Goal: Task Accomplishment & Management: Complete application form

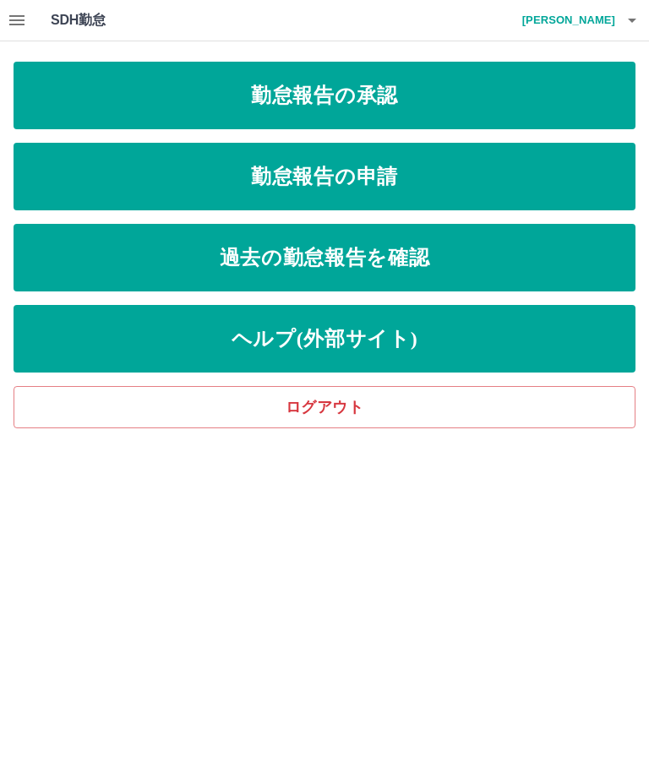
click at [589, 86] on link "勤怠報告の承認" at bounding box center [325, 96] width 622 height 68
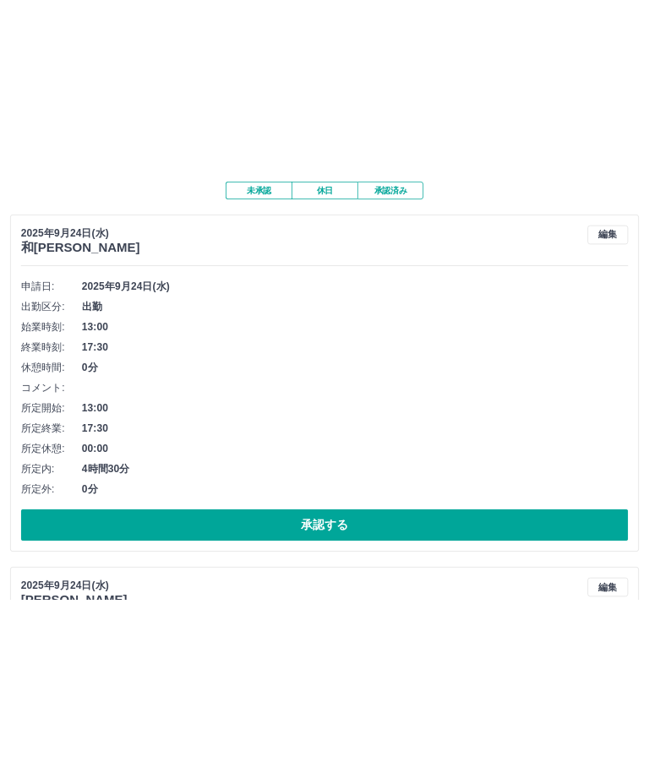
scroll to position [43, 0]
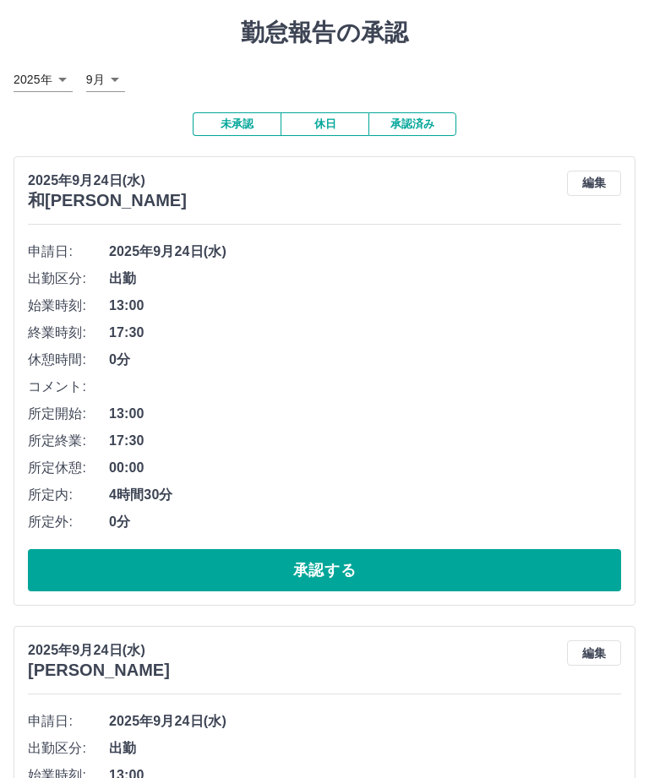
click at [499, 549] on button "承認する" at bounding box center [324, 570] width 593 height 42
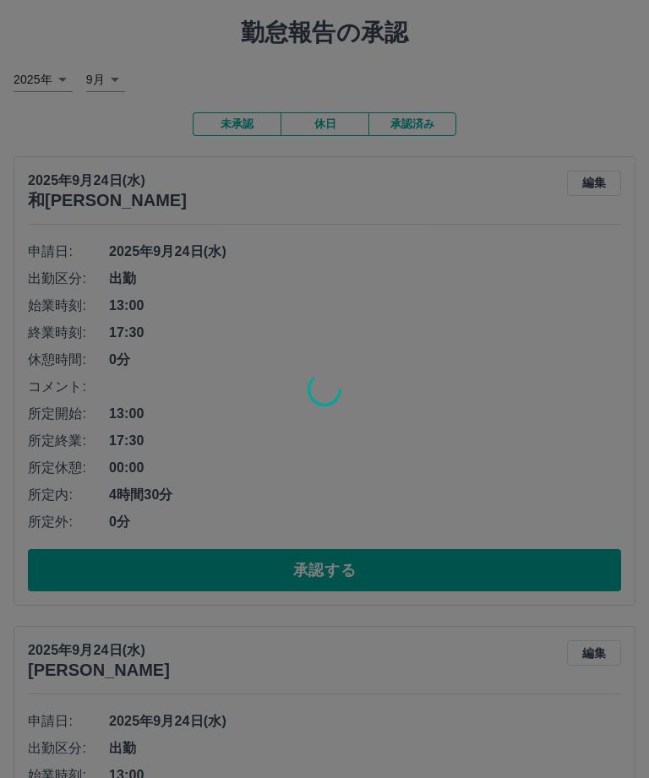
click at [521, 571] on div at bounding box center [324, 389] width 649 height 778
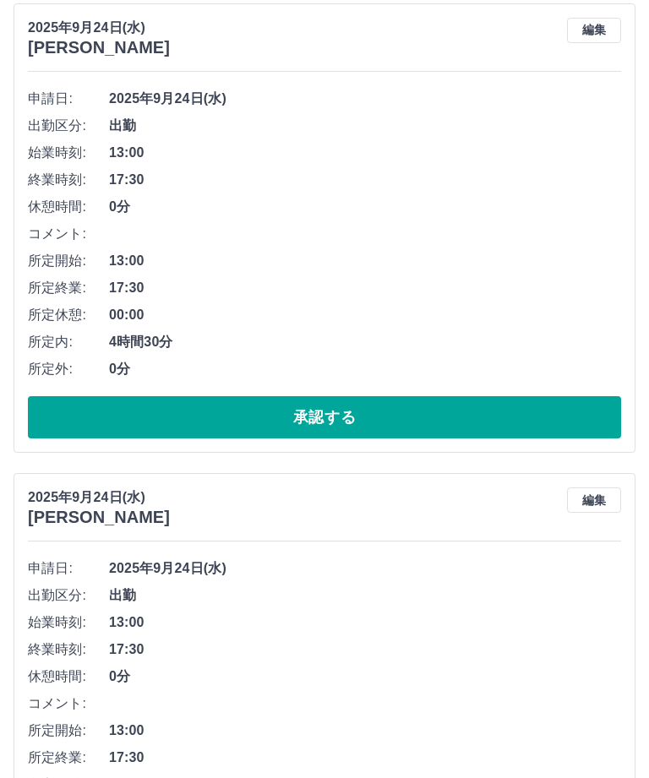
scroll to position [200, 0]
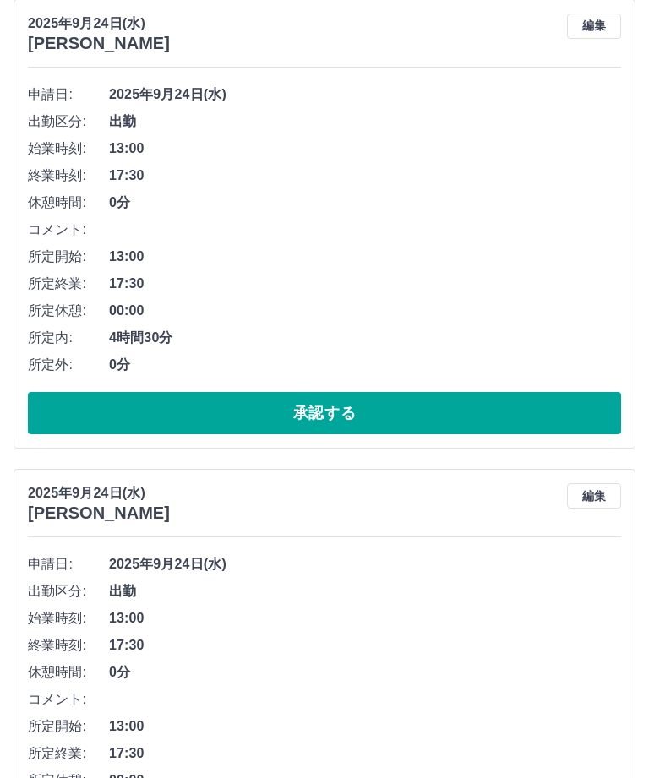
click at [471, 392] on button "承認する" at bounding box center [324, 413] width 593 height 42
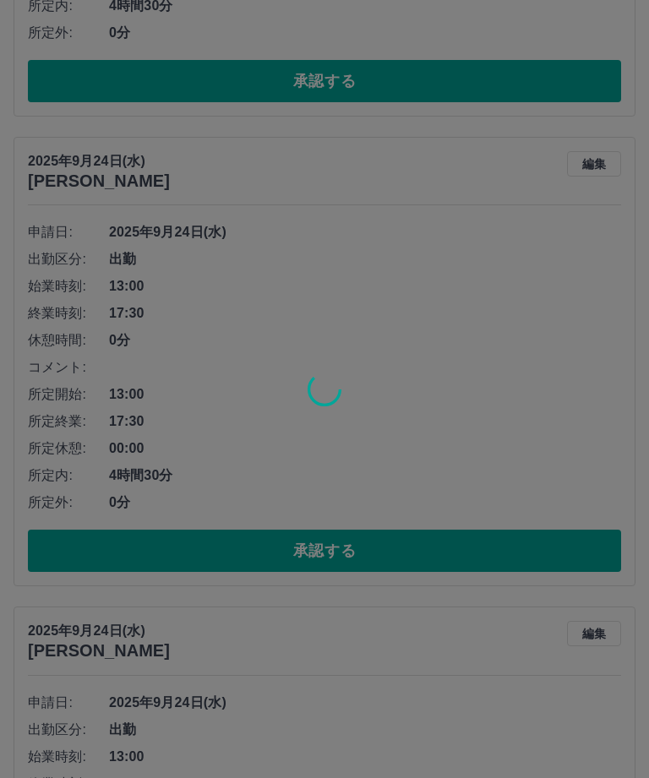
click at [490, 560] on div at bounding box center [324, 389] width 649 height 778
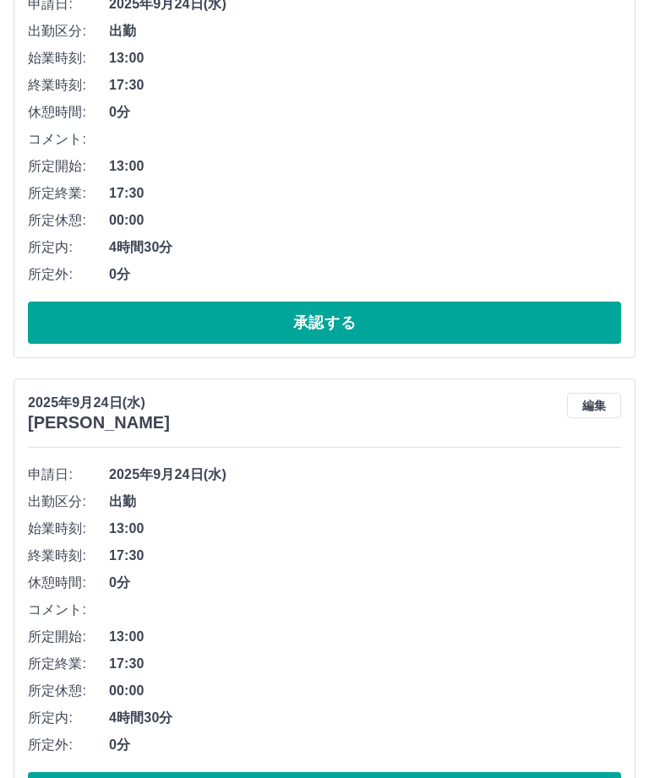
scroll to position [832, 0]
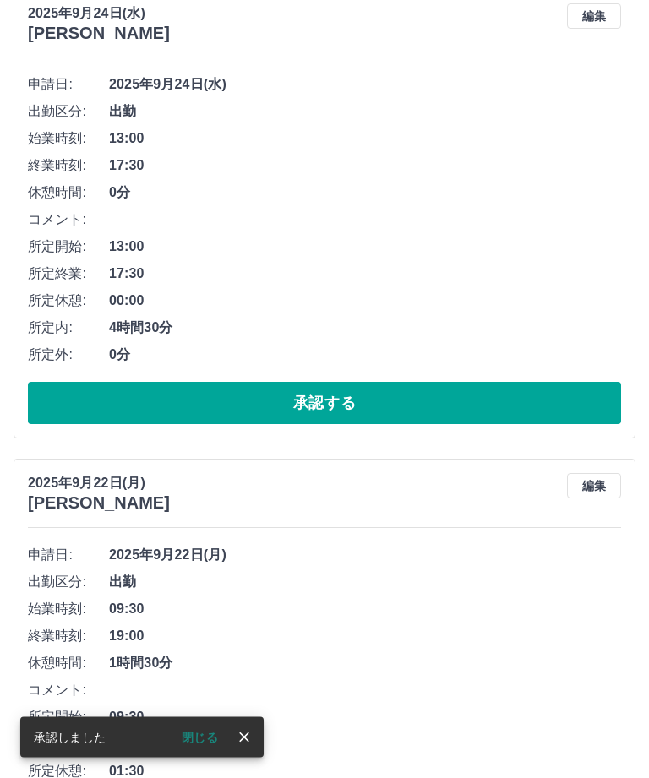
click at [457, 384] on button "承認する" at bounding box center [324, 404] width 593 height 42
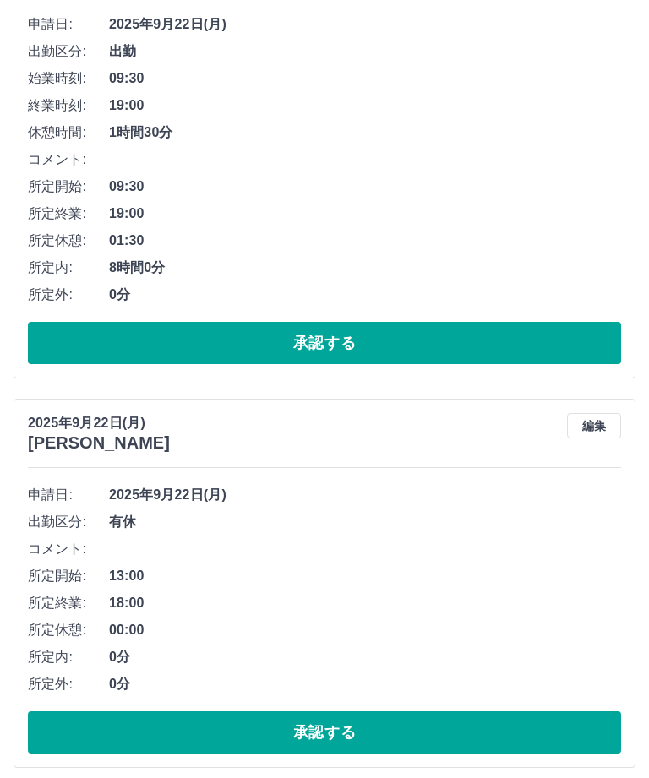
scroll to position [745, 0]
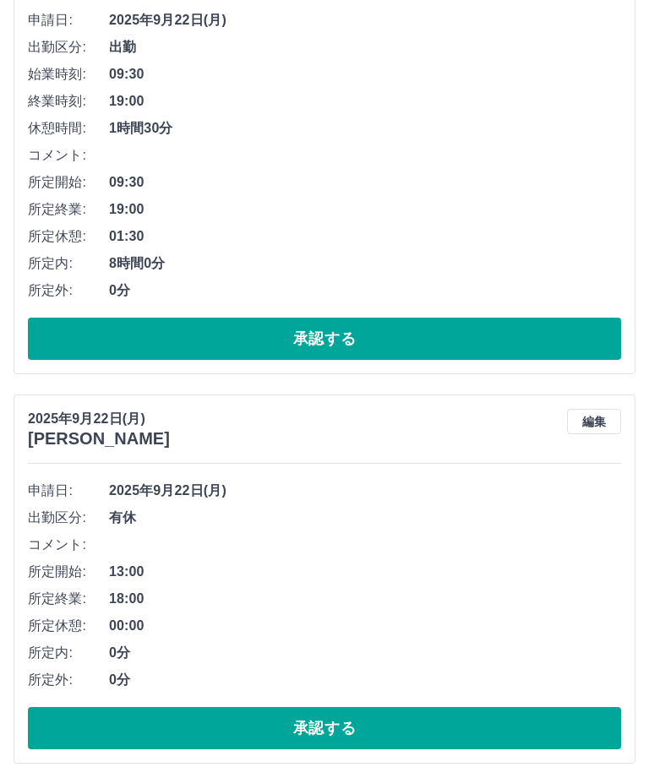
click at [57, 336] on button "承認する" at bounding box center [324, 339] width 593 height 42
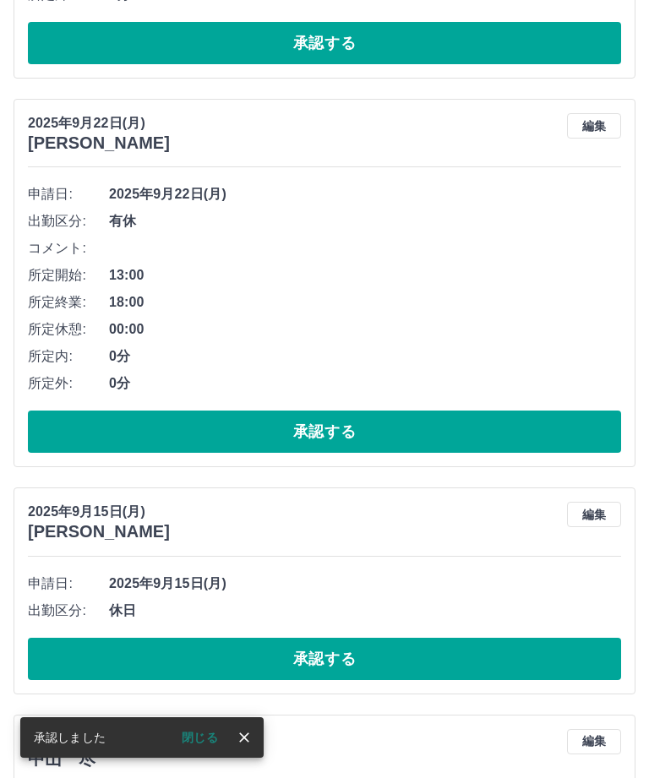
scroll to position [572, 0]
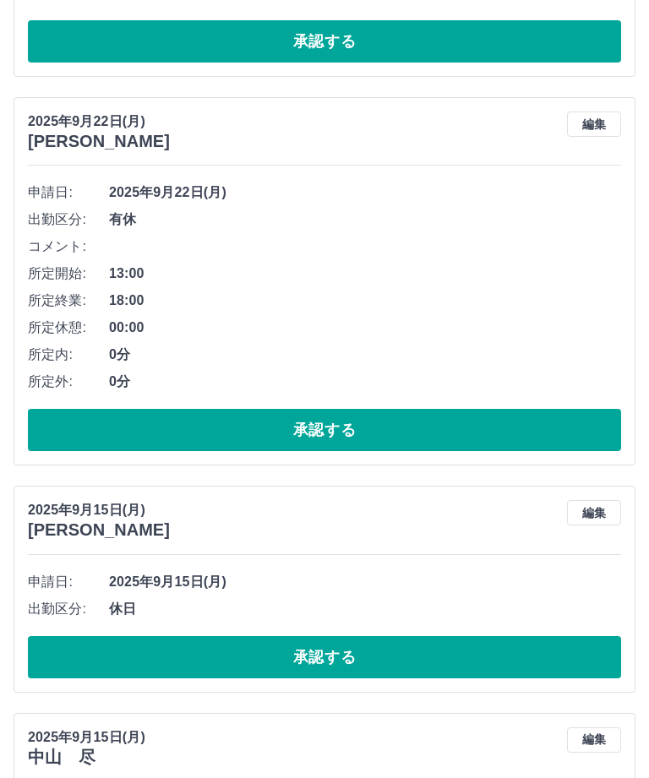
click at [481, 418] on button "承認する" at bounding box center [324, 430] width 593 height 42
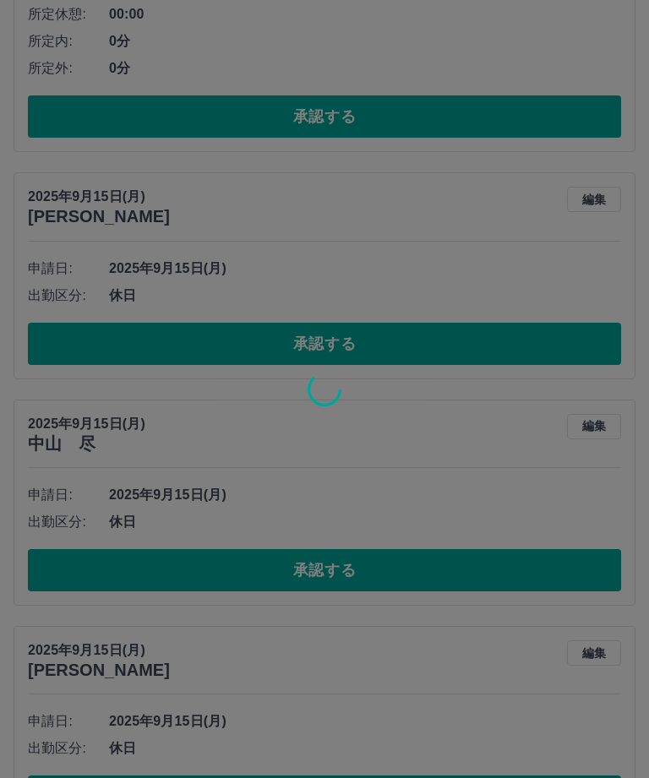
scroll to position [887, 0]
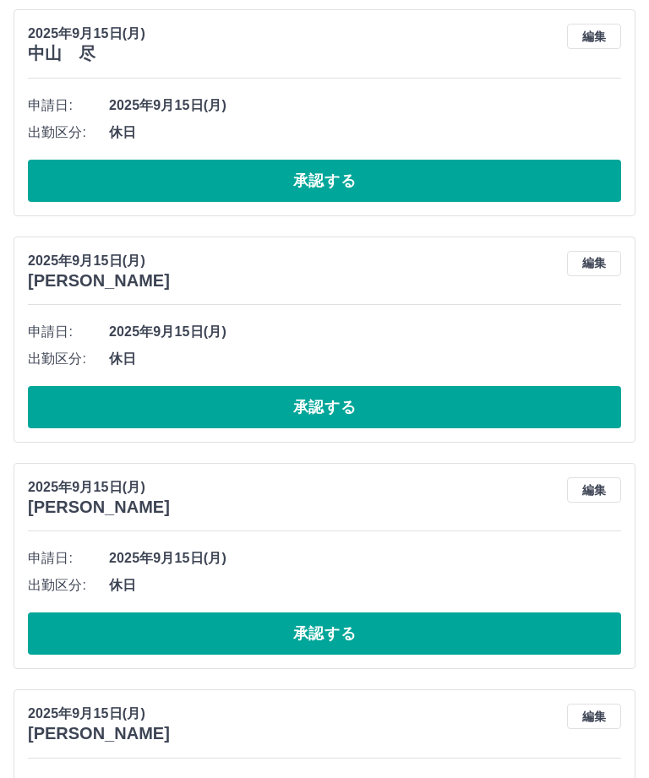
click at [67, 160] on button "承認する" at bounding box center [324, 181] width 593 height 42
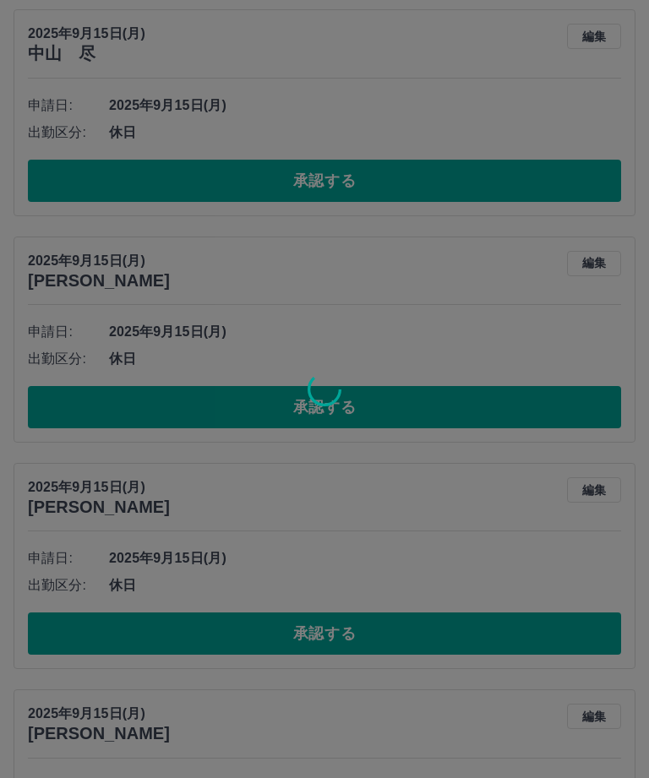
click at [79, 180] on div at bounding box center [324, 389] width 649 height 778
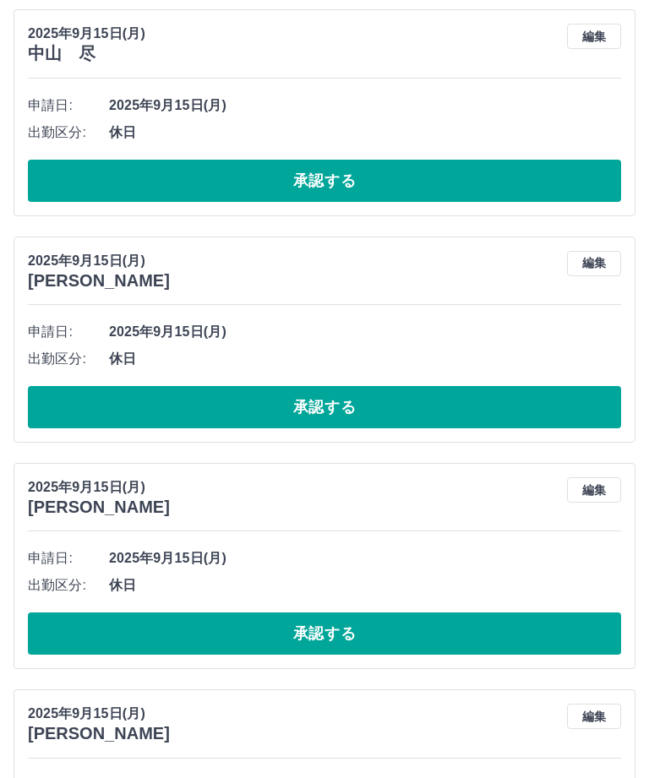
click at [79, 180] on button "承認する" at bounding box center [324, 181] width 593 height 42
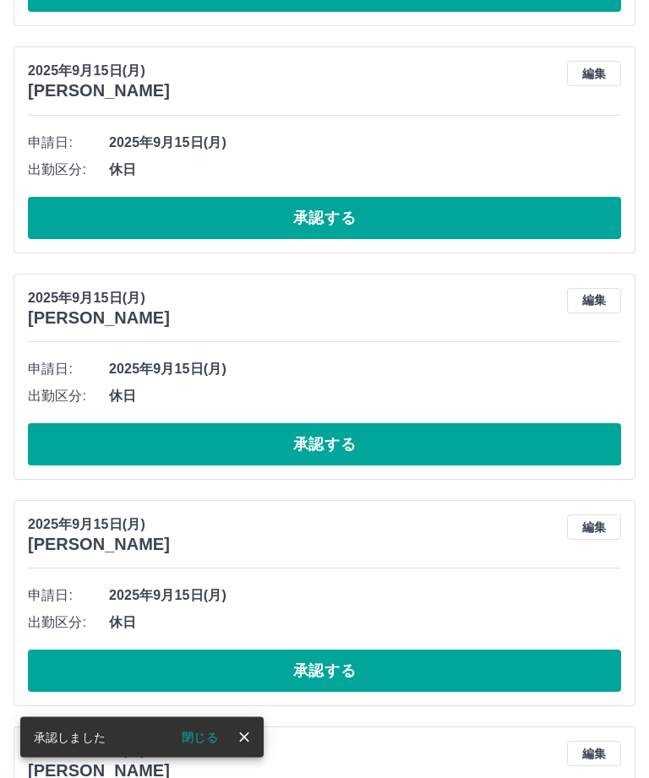
scroll to position [849, 0]
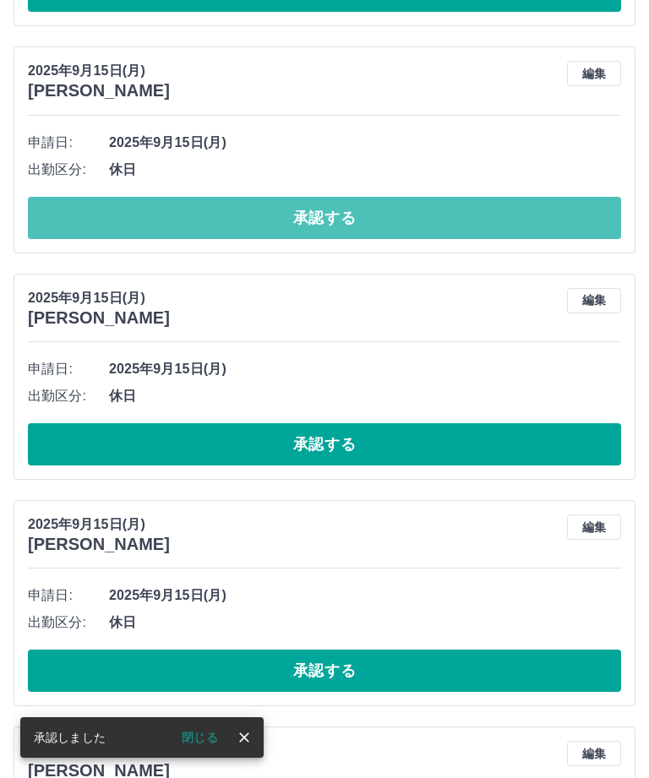
click at [79, 232] on button "承認する" at bounding box center [324, 218] width 593 height 42
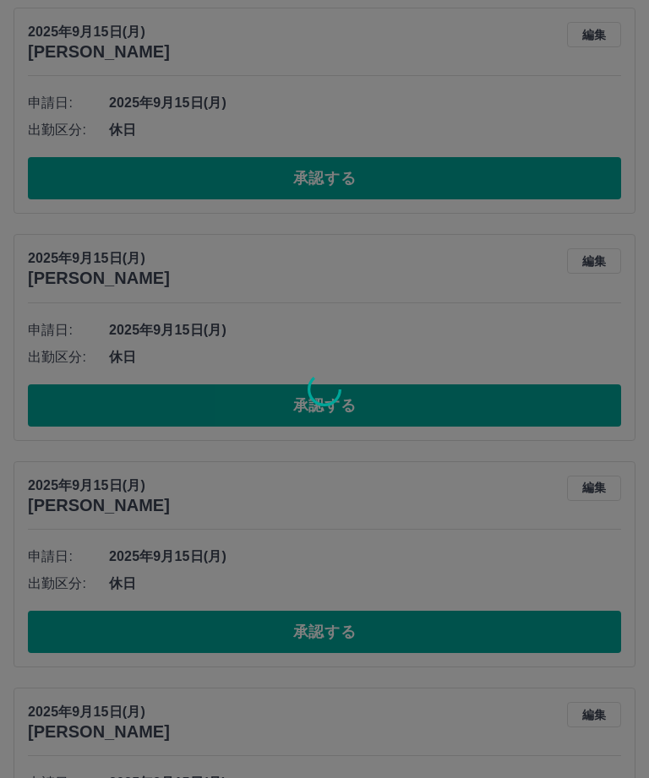
scroll to position [647, 0]
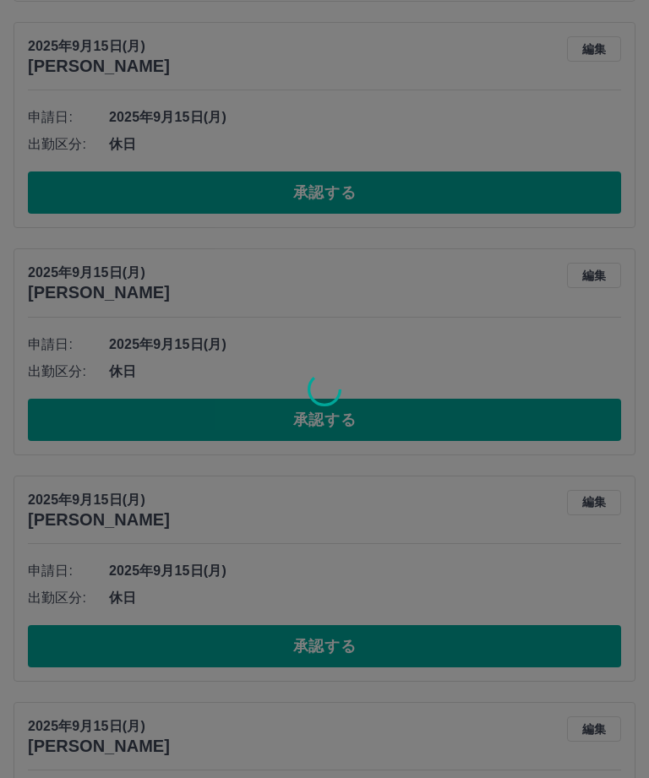
click at [68, 167] on div at bounding box center [324, 389] width 649 height 778
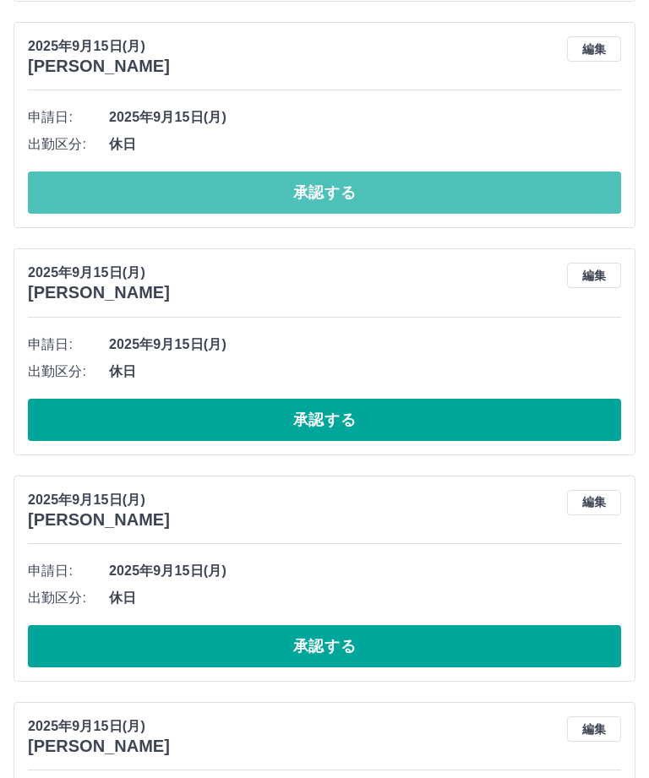
click at [56, 184] on button "承認する" at bounding box center [324, 193] width 593 height 42
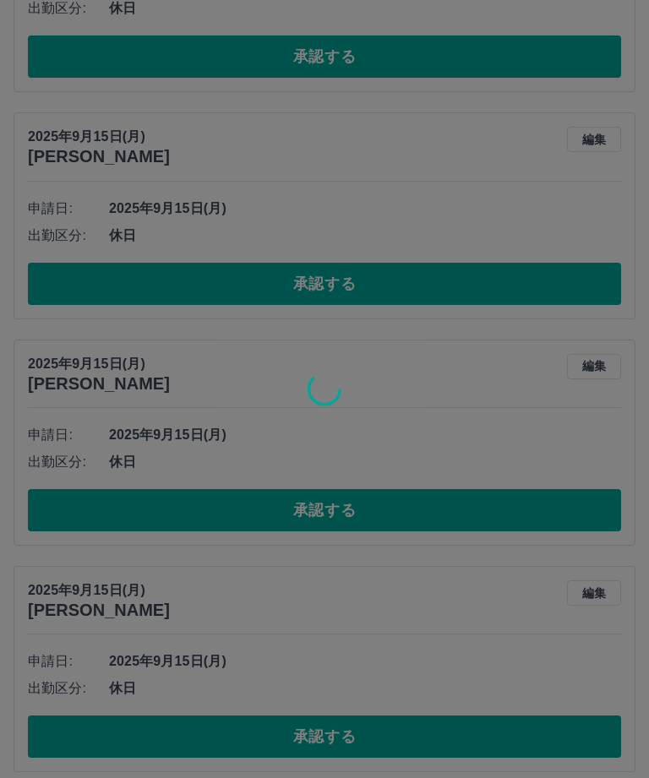
scroll to position [820, 0]
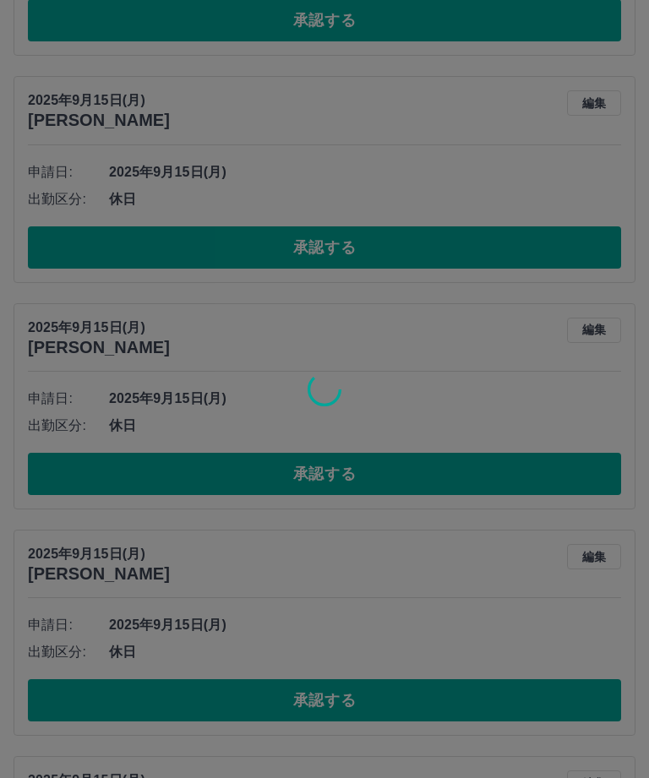
click at [73, 263] on div at bounding box center [324, 389] width 649 height 778
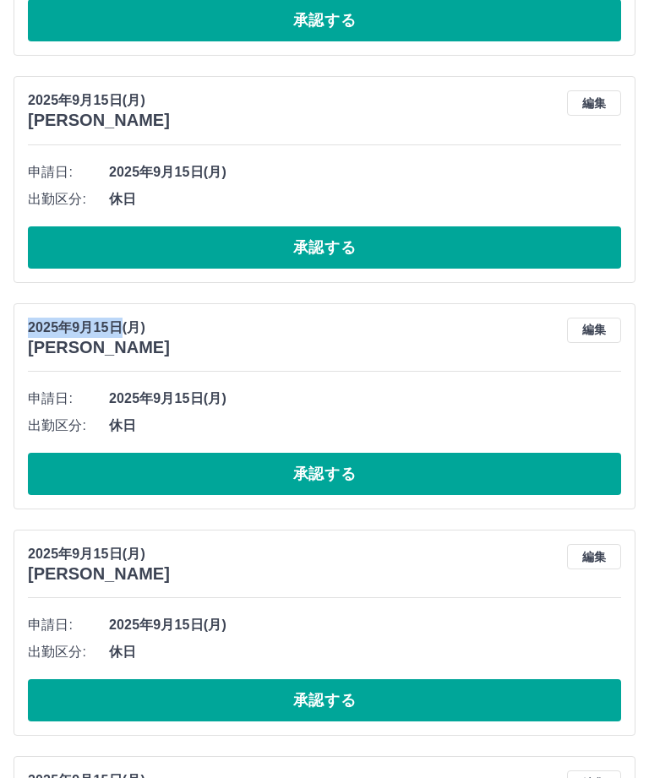
click at [64, 260] on button "承認する" at bounding box center [324, 248] width 593 height 42
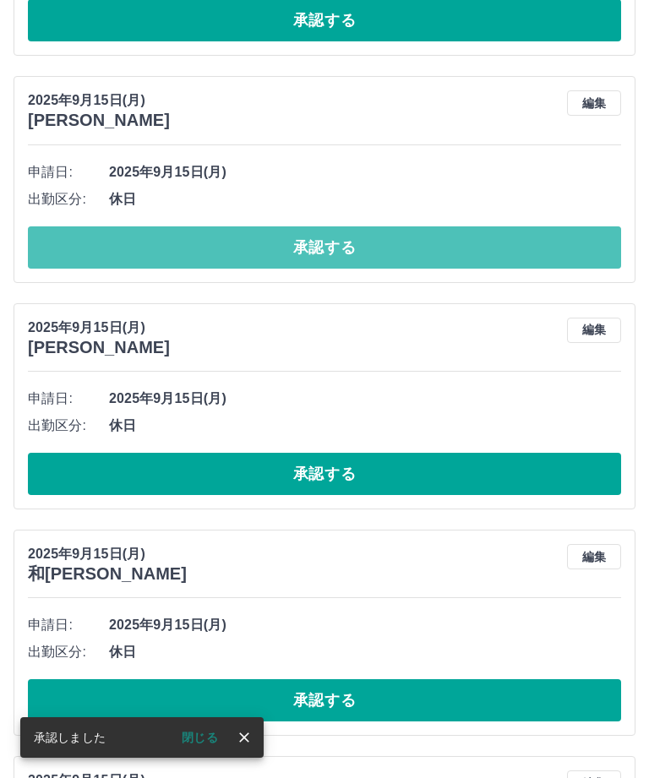
click at [63, 241] on button "承認する" at bounding box center [324, 248] width 593 height 42
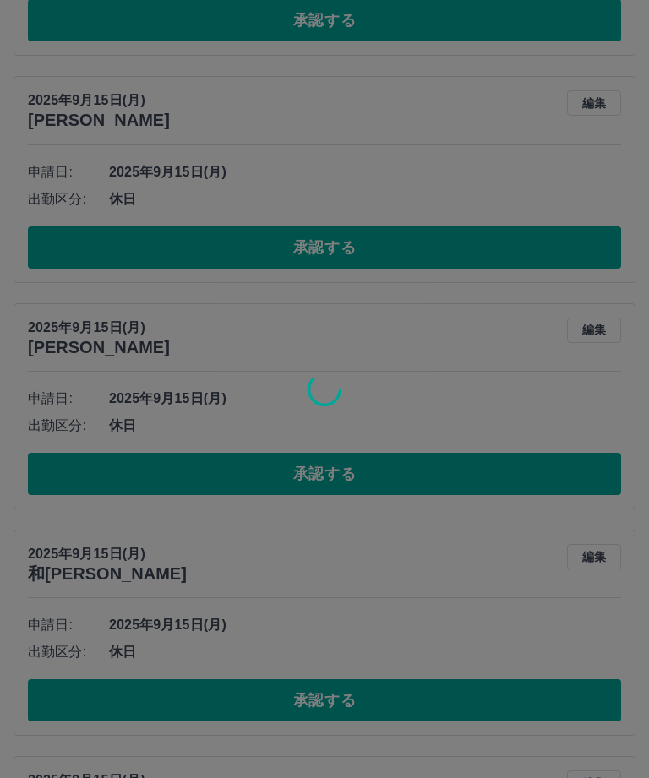
click at [608, 450] on div at bounding box center [324, 389] width 649 height 778
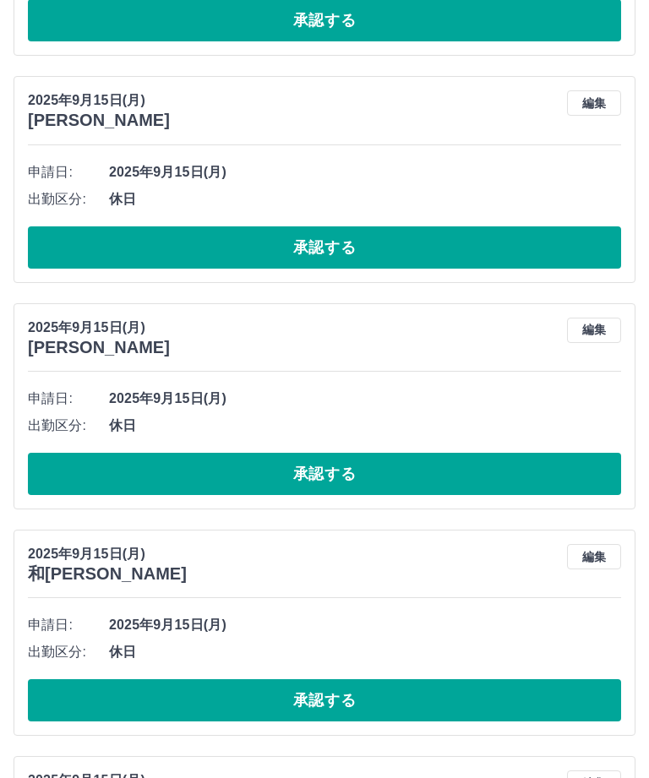
click at [607, 450] on div at bounding box center [324, 389] width 649 height 778
click at [582, 258] on button "承認する" at bounding box center [324, 248] width 593 height 42
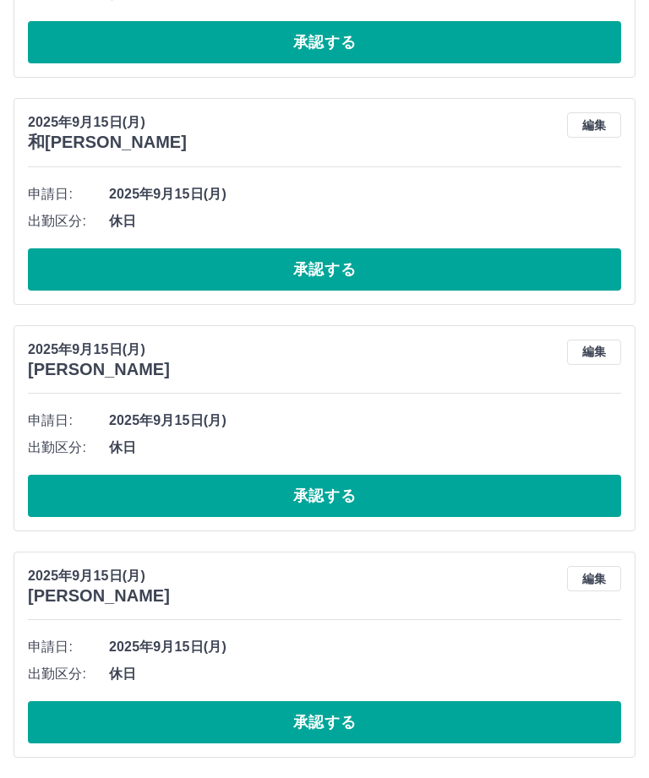
scroll to position [742, 0]
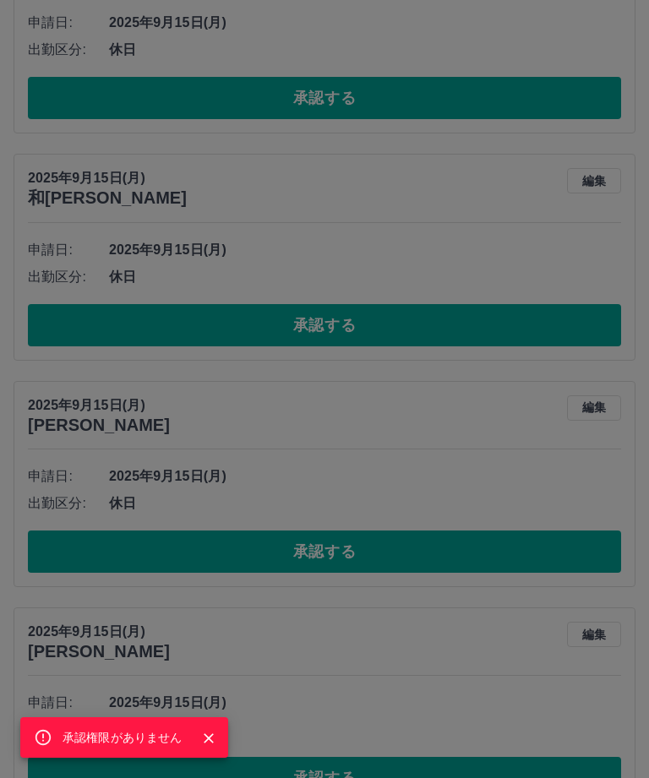
click at [542, 337] on div "承認権限がありません" at bounding box center [324, 389] width 649 height 778
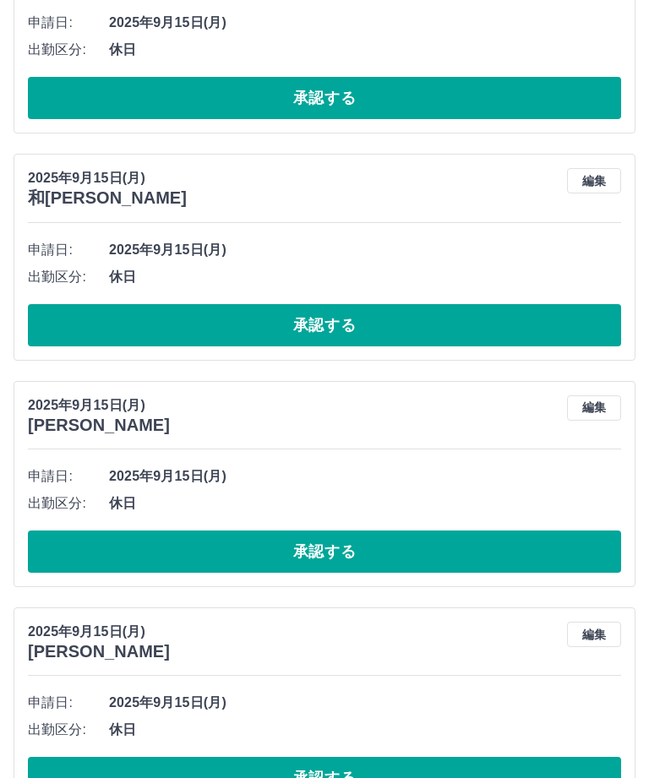
click at [559, 322] on button "承認する" at bounding box center [324, 325] width 593 height 42
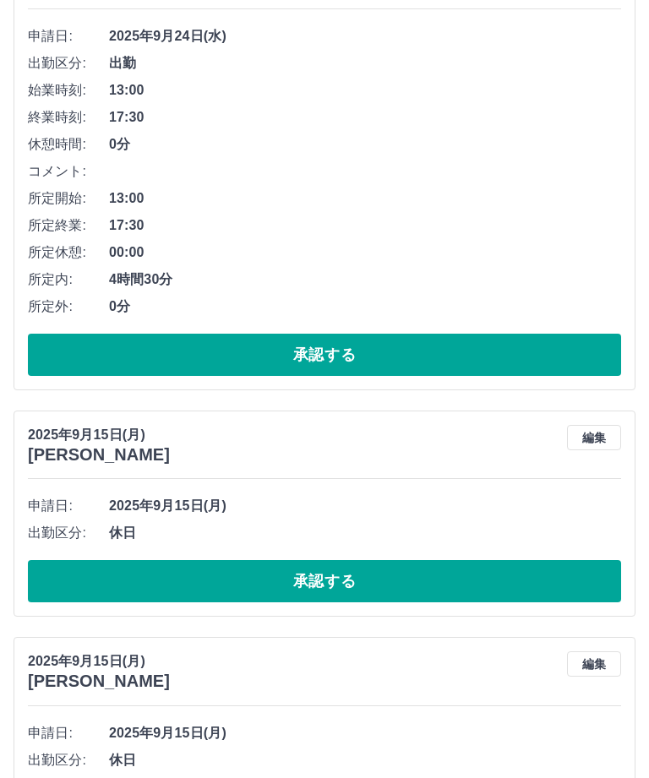
click at [526, 369] on button "承認する" at bounding box center [324, 355] width 593 height 42
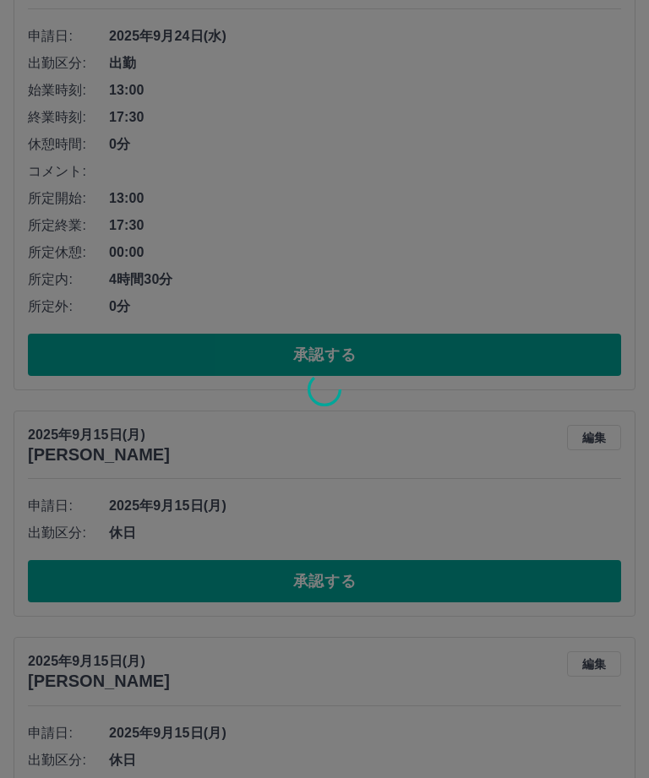
click at [525, 368] on div at bounding box center [324, 389] width 649 height 778
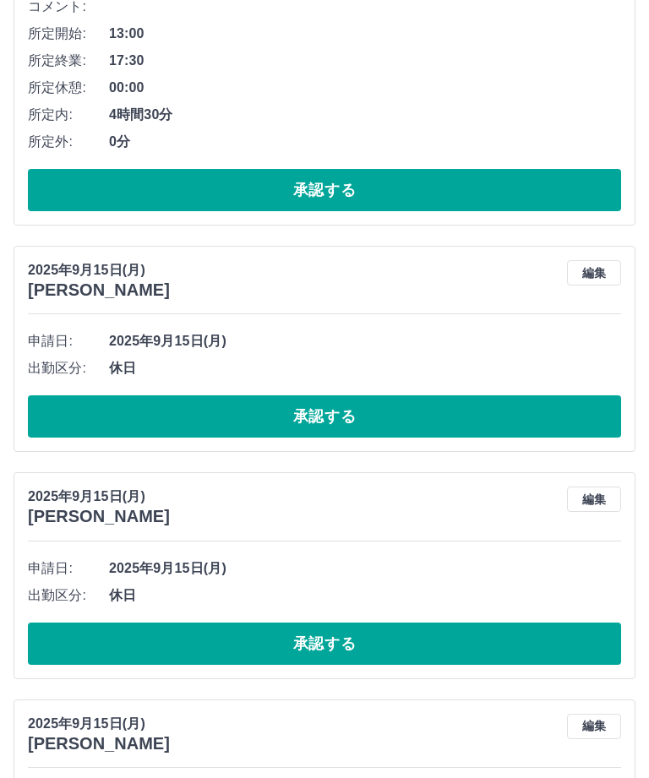
scroll to position [477, 0]
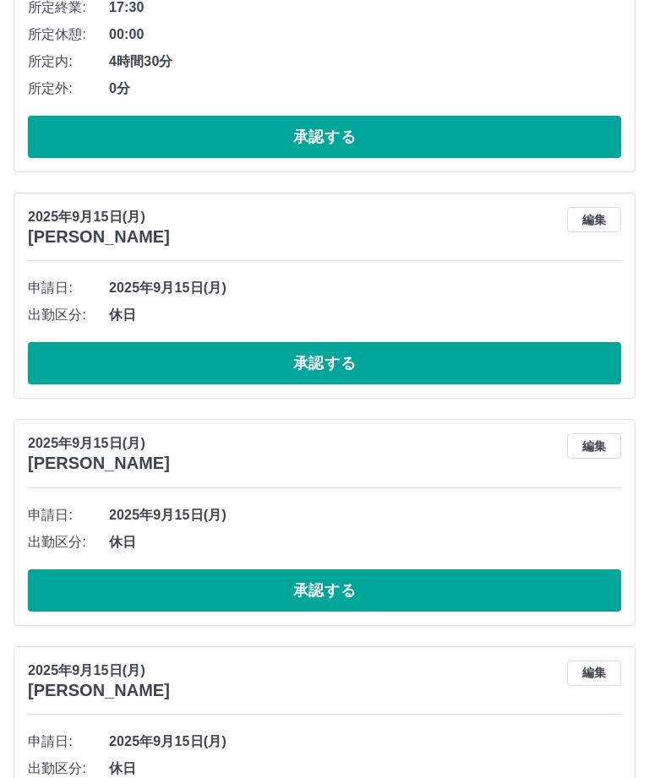
click at [505, 347] on button "承認する" at bounding box center [324, 363] width 593 height 42
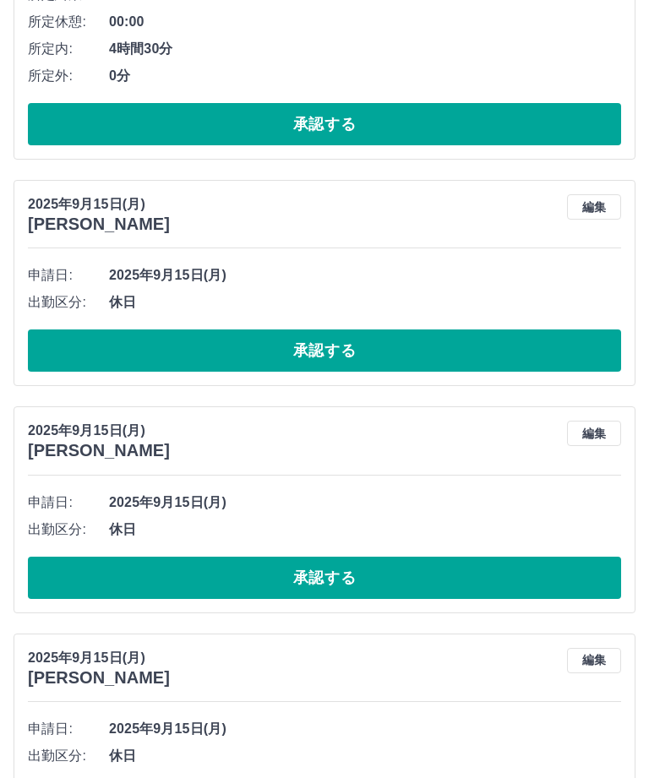
scroll to position [516, 0]
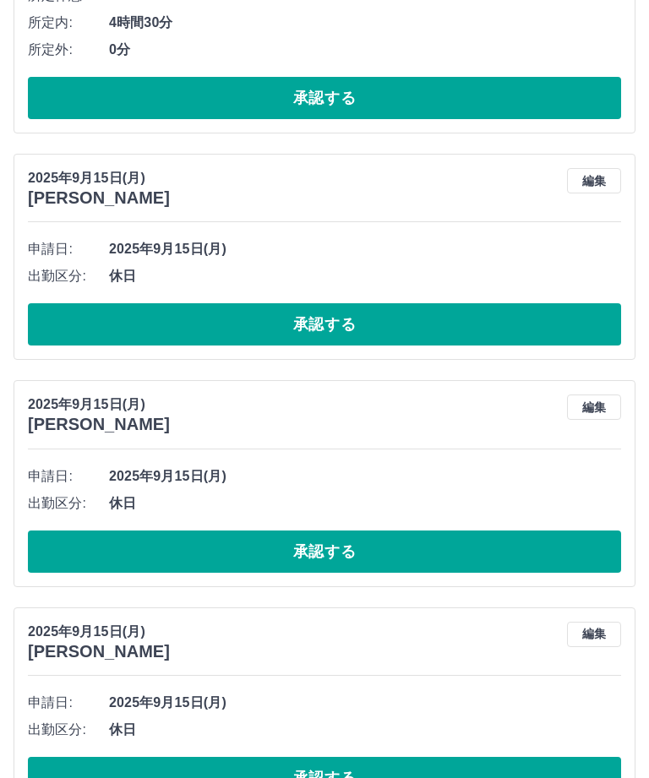
click at [546, 531] on button "承認する" at bounding box center [324, 552] width 593 height 42
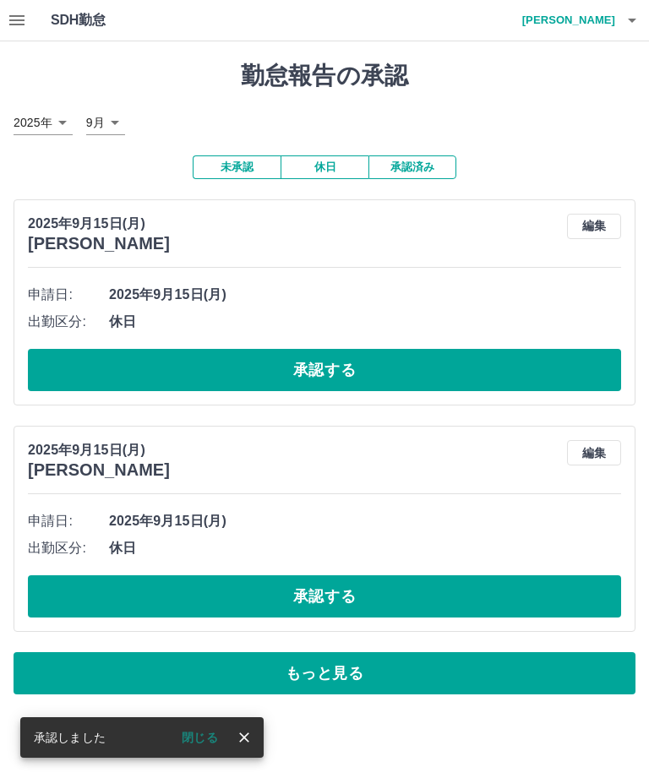
scroll to position [0, 0]
click at [463, 364] on button "承認する" at bounding box center [324, 370] width 593 height 42
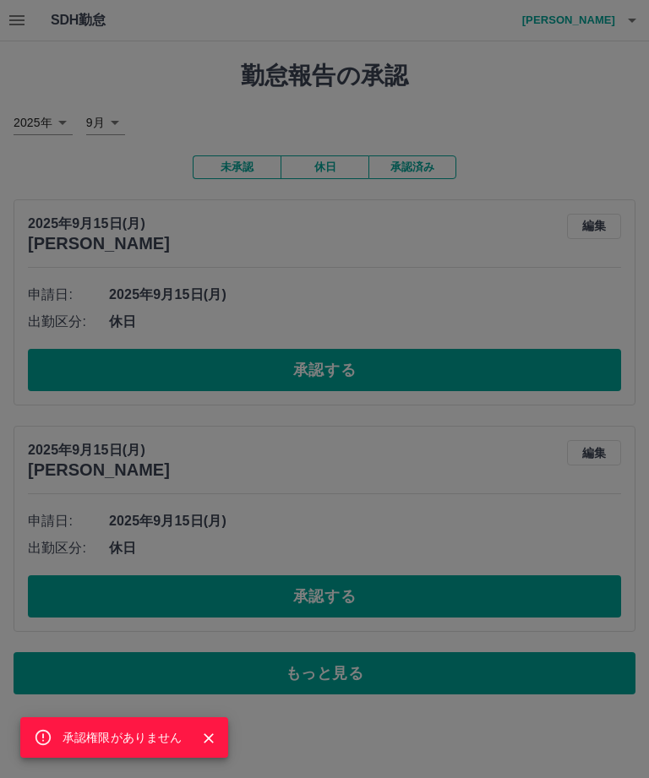
click at [407, 601] on div "承認権限がありません" at bounding box center [324, 389] width 649 height 778
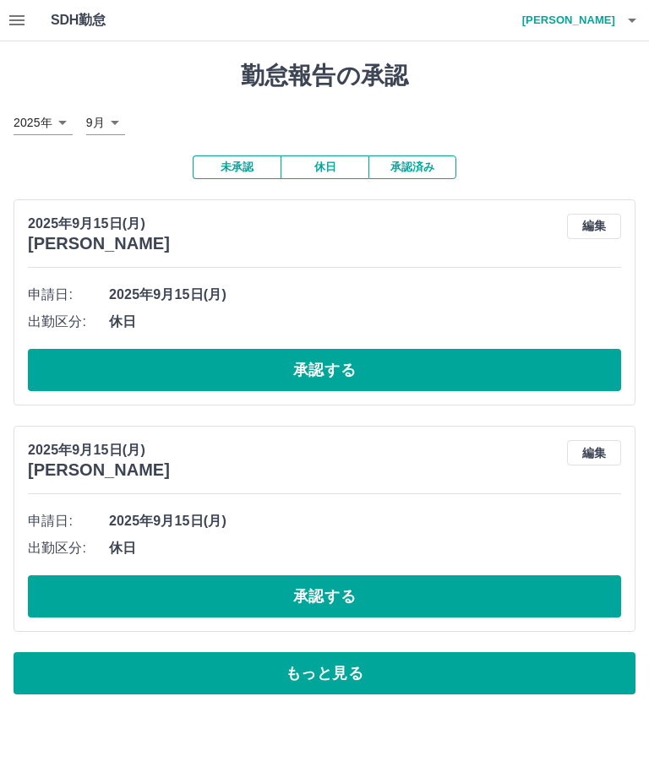
click at [424, 604] on button "承認する" at bounding box center [324, 597] width 593 height 42
click at [424, 603] on div "承認権限がありません" at bounding box center [324, 389] width 649 height 778
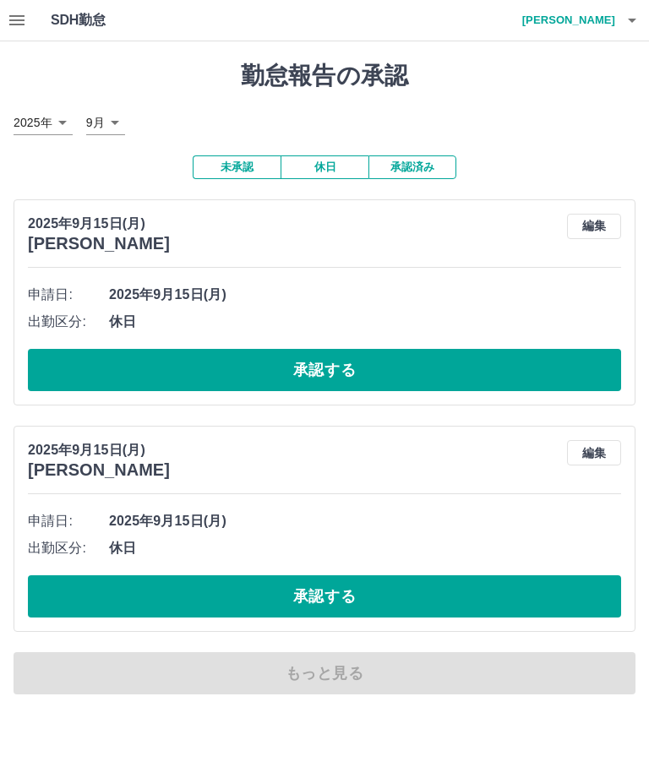
click at [434, 603] on button "承認する" at bounding box center [324, 597] width 593 height 42
click at [441, 603] on button "承認する" at bounding box center [324, 597] width 593 height 42
click at [450, 602] on button "承認する" at bounding box center [324, 597] width 593 height 42
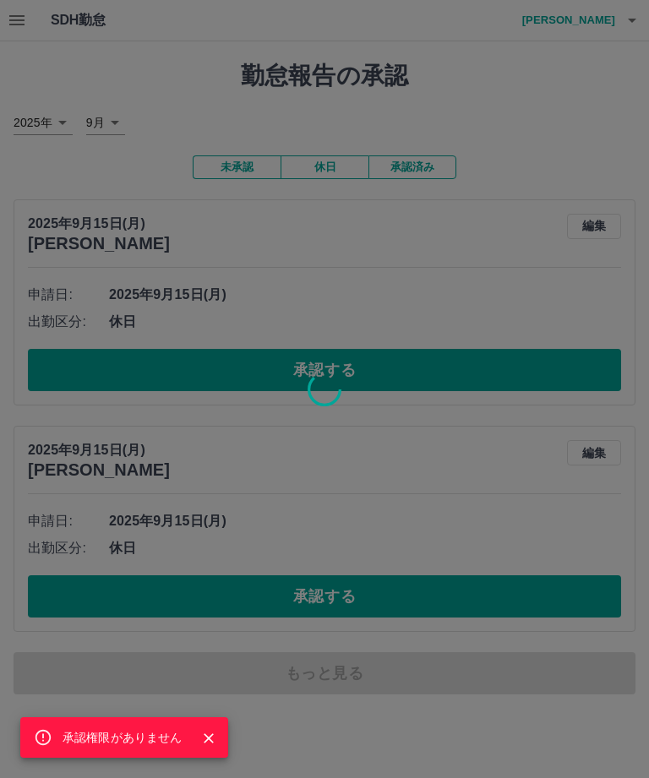
click at [391, 595] on div "承認権限がありません" at bounding box center [324, 389] width 649 height 778
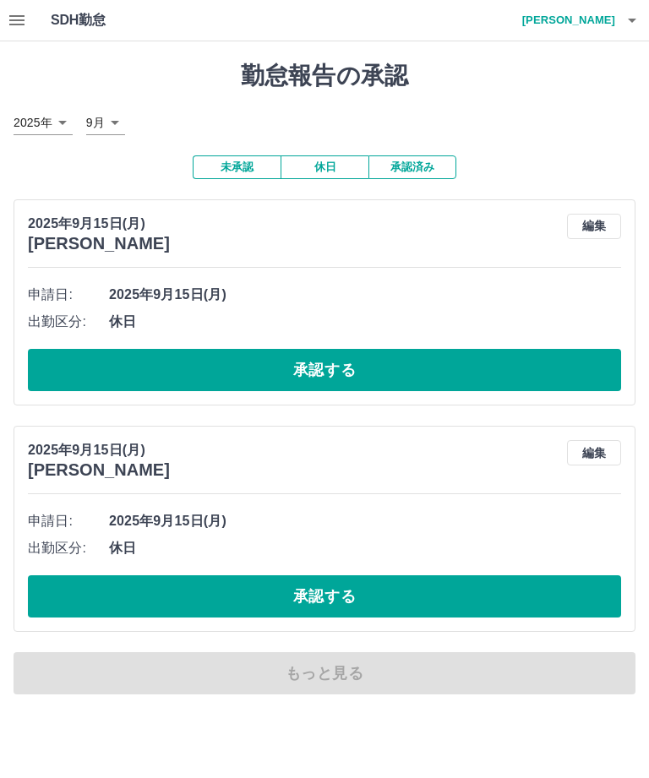
click at [450, 367] on button "承認する" at bounding box center [324, 370] width 593 height 42
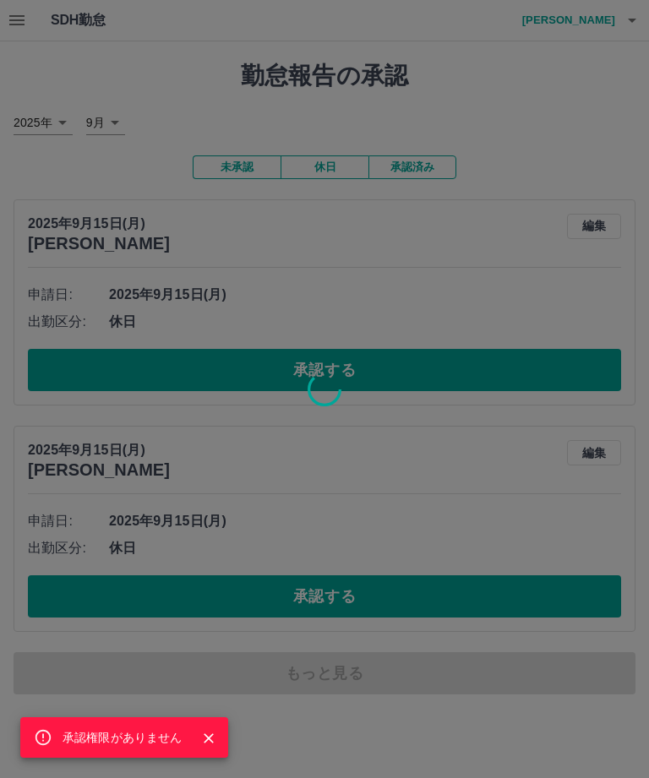
click at [227, 734] on div "承認権限がありません" at bounding box center [124, 738] width 208 height 41
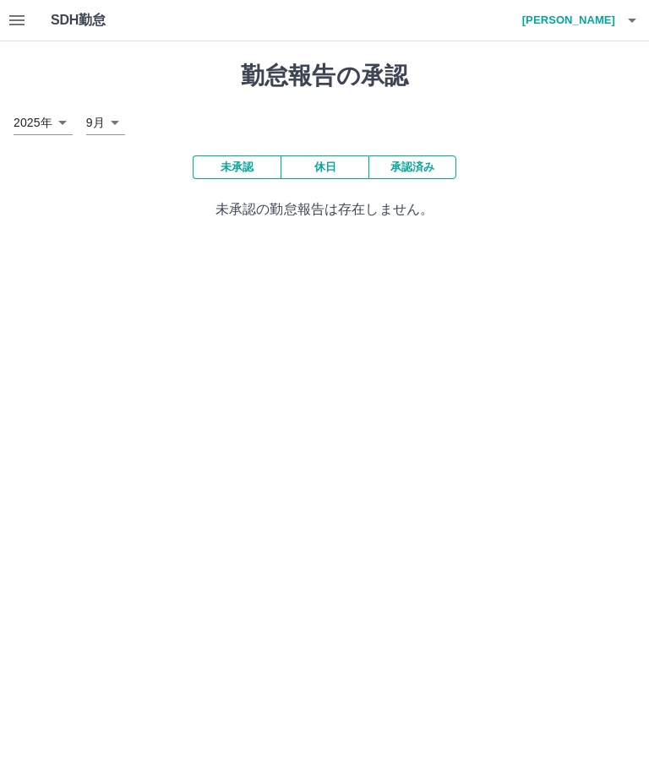
click at [8, 15] on icon "button" at bounding box center [17, 20] width 20 height 20
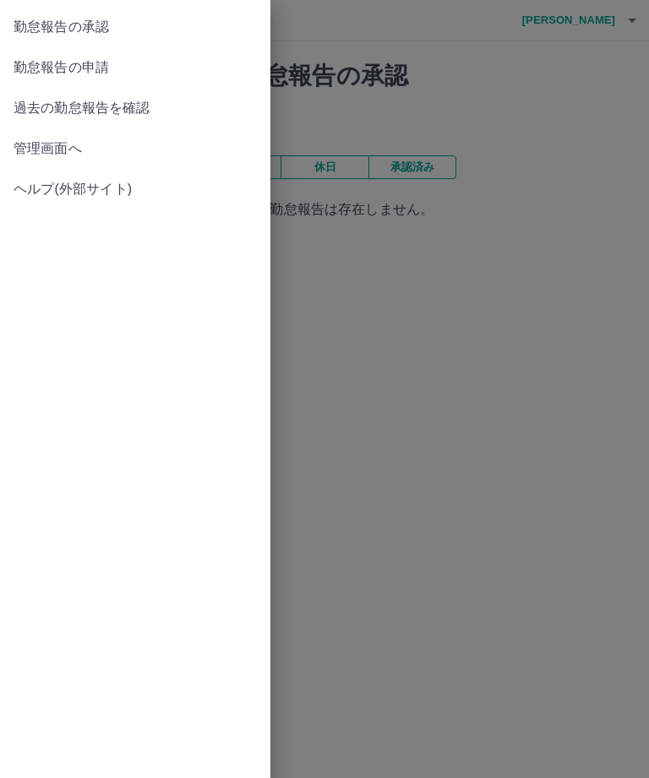
click at [139, 54] on link "勤怠報告の申請" at bounding box center [135, 67] width 270 height 41
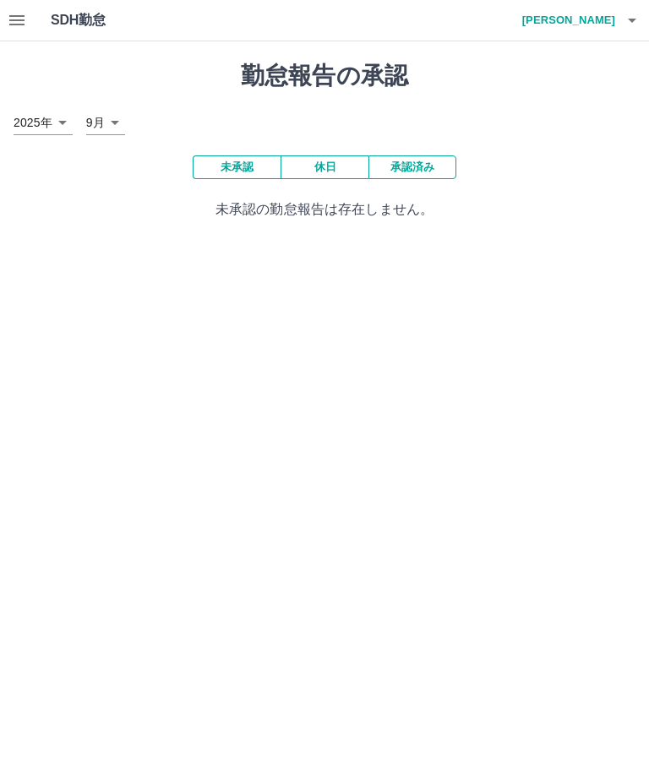
click at [112, 126] on body "SDH勤怠 峯本　砂織 承認権限がありません 勤怠報告の承認 2025年 **** 9月 * 未承認 休日 承認済み 未承認の勤怠報告は存在しません。 SDH…" at bounding box center [324, 120] width 649 height 240
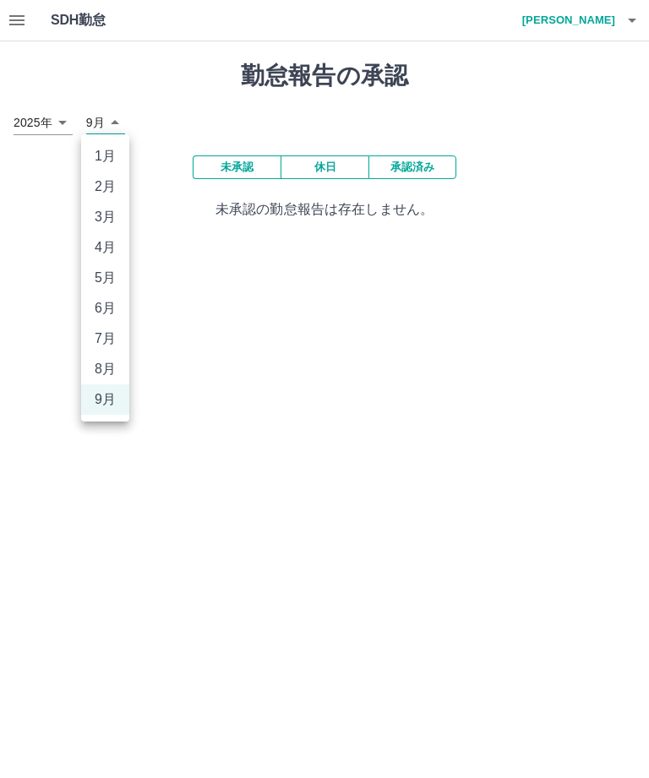
click at [515, 240] on html "SDH勤怠 峯本　砂織 承認権限がありません 勤怠報告の承認 2025年 **** 9月 * 未承認 休日 承認済み 未承認の勤怠報告は存在しません。 SDH…" at bounding box center [324, 120] width 649 height 240
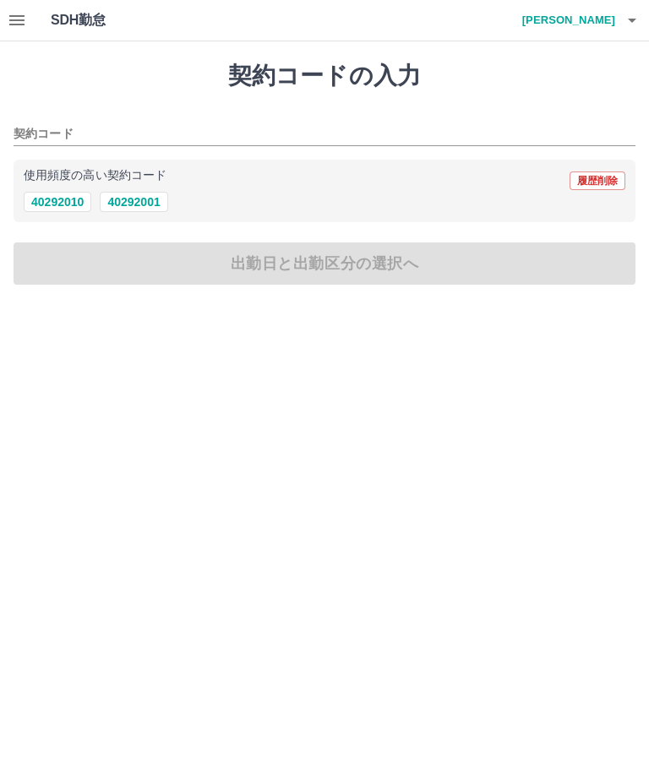
click at [72, 201] on button "40292010" at bounding box center [58, 202] width 68 height 20
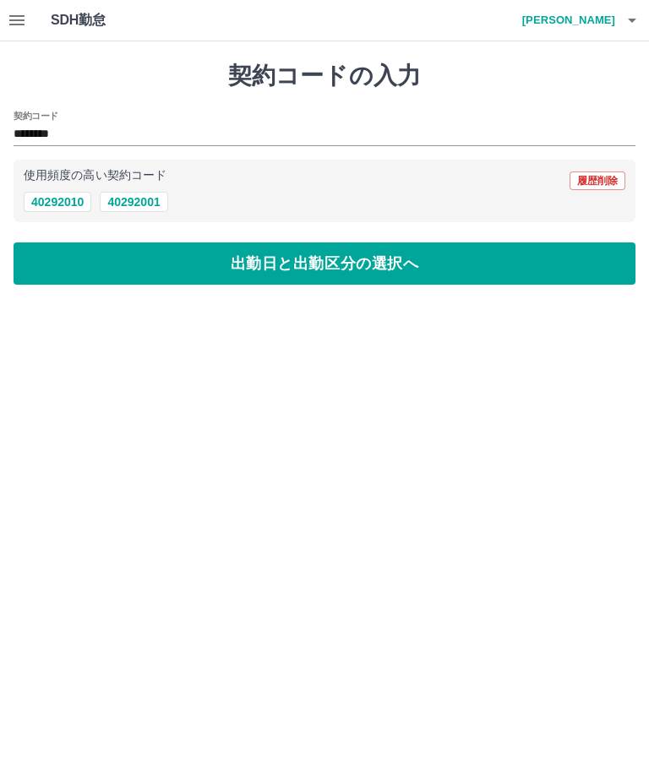
type input "********"
click at [371, 252] on button "出勤日と出勤区分の選択へ" at bounding box center [325, 264] width 622 height 42
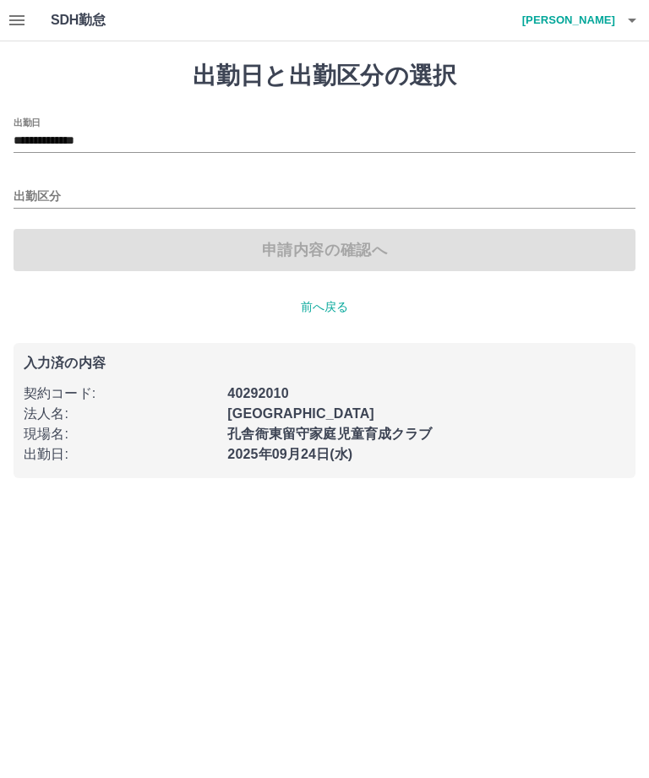
click at [79, 189] on input "出勤区分" at bounding box center [325, 197] width 622 height 21
click at [116, 187] on input "出勤区分" at bounding box center [325, 197] width 622 height 21
click at [36, 202] on input "出勤区分" at bounding box center [325, 197] width 622 height 21
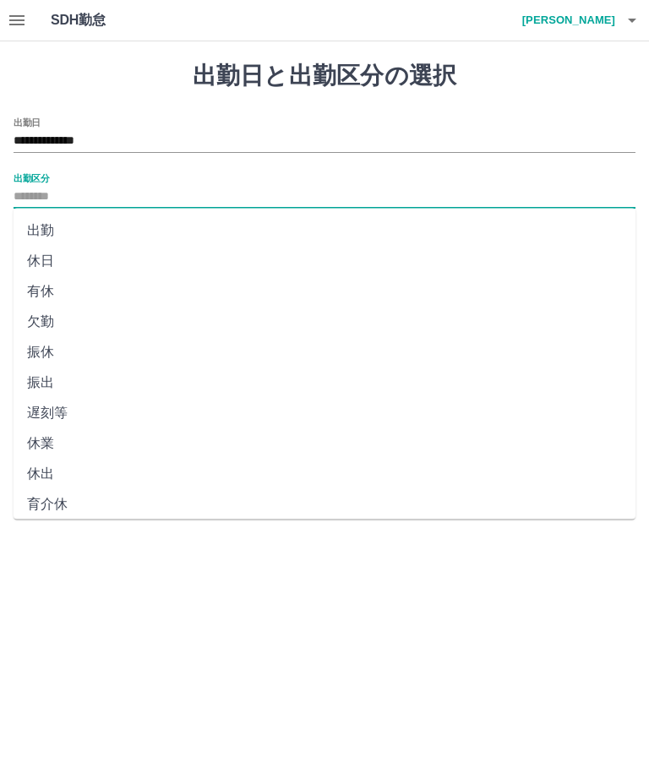
click at [70, 233] on li "出勤" at bounding box center [325, 231] width 622 height 30
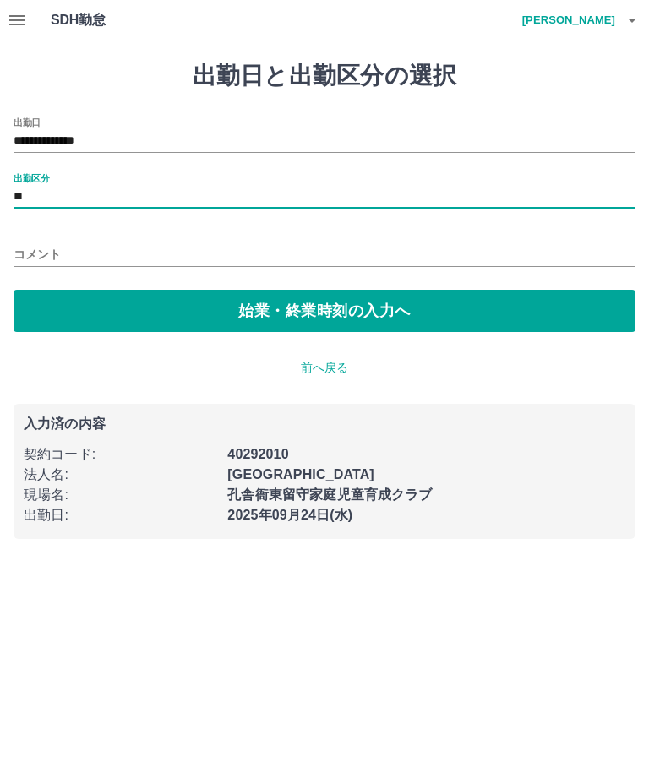
type input "**"
click at [402, 309] on button "始業・終業時刻の入力へ" at bounding box center [325, 311] width 622 height 42
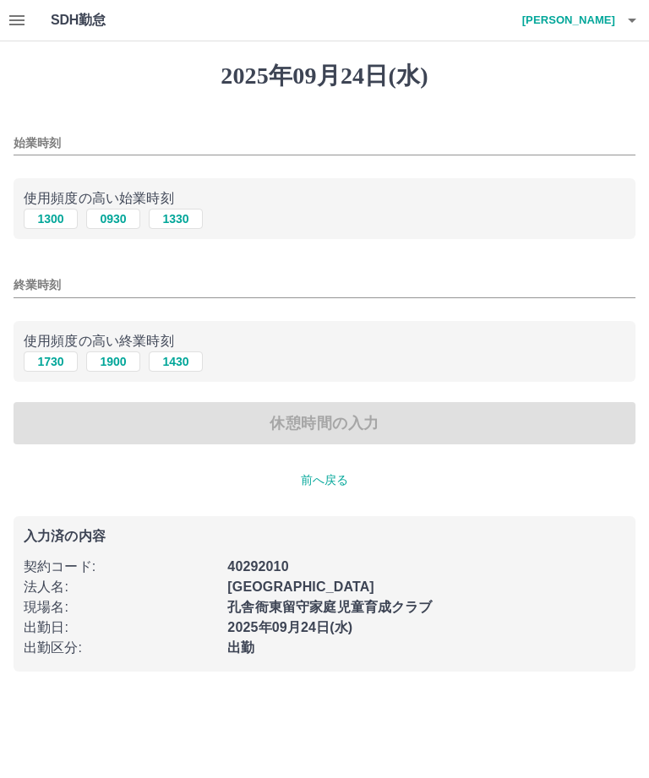
click at [23, 15] on icon "button" at bounding box center [16, 20] width 15 height 10
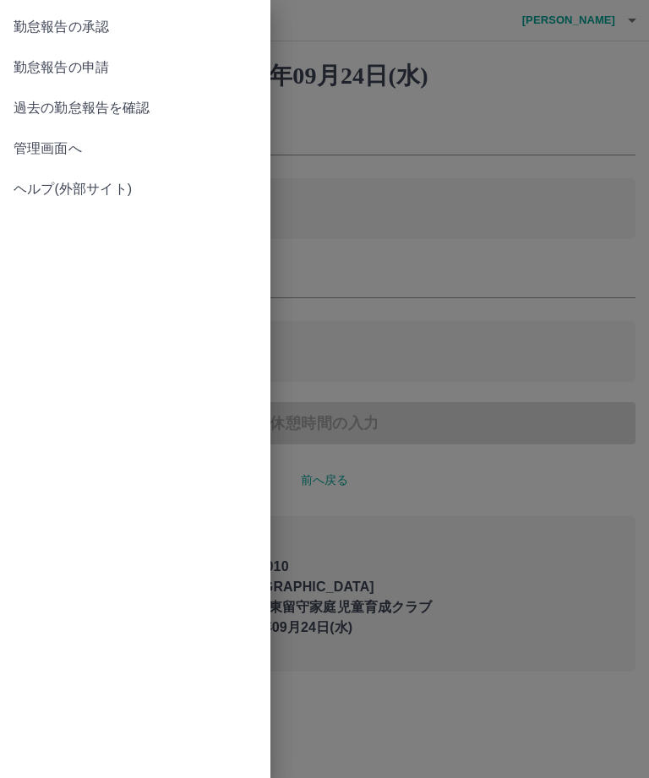
click at [473, 117] on div at bounding box center [324, 389] width 649 height 778
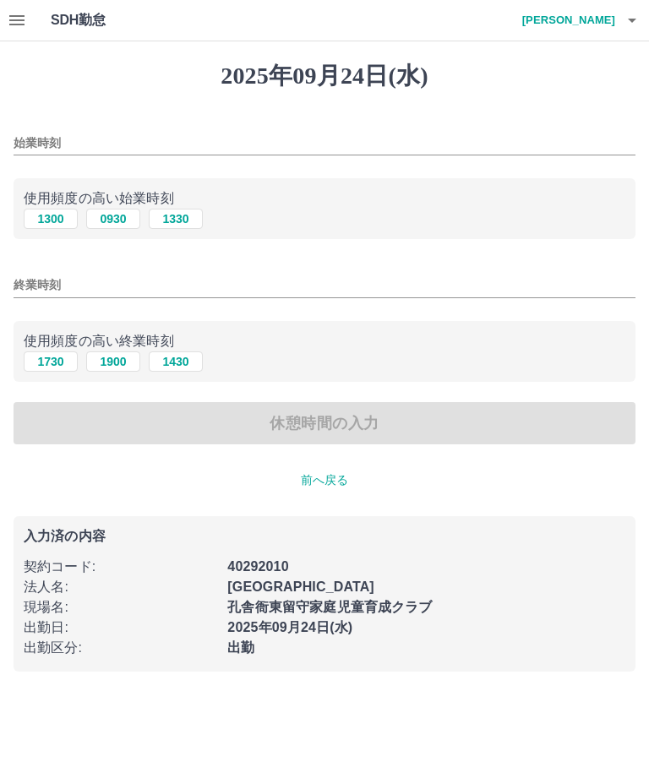
click at [530, 151] on input "始業時刻" at bounding box center [325, 143] width 622 height 25
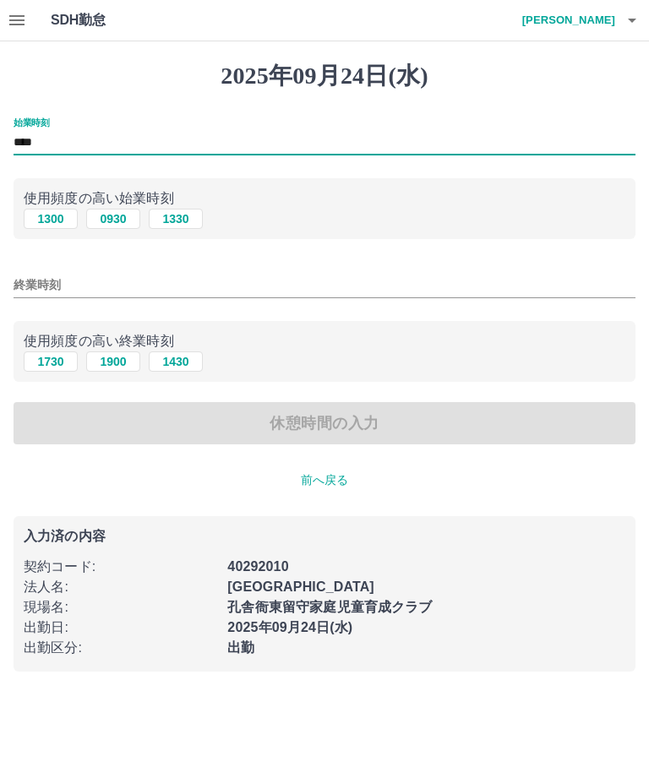
type input "****"
click at [221, 281] on input "終業時刻" at bounding box center [325, 285] width 622 height 25
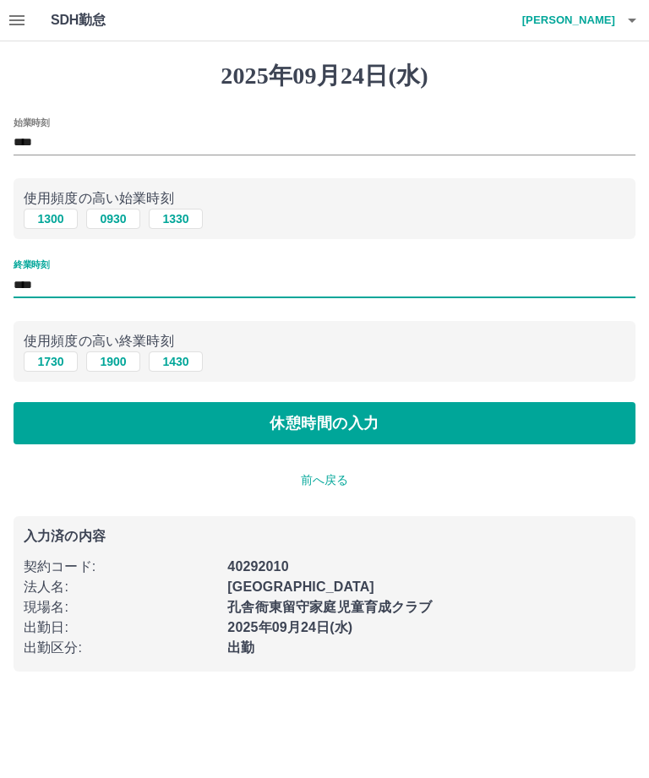
type input "****"
click at [394, 420] on button "休憩時間の入力" at bounding box center [325, 423] width 622 height 42
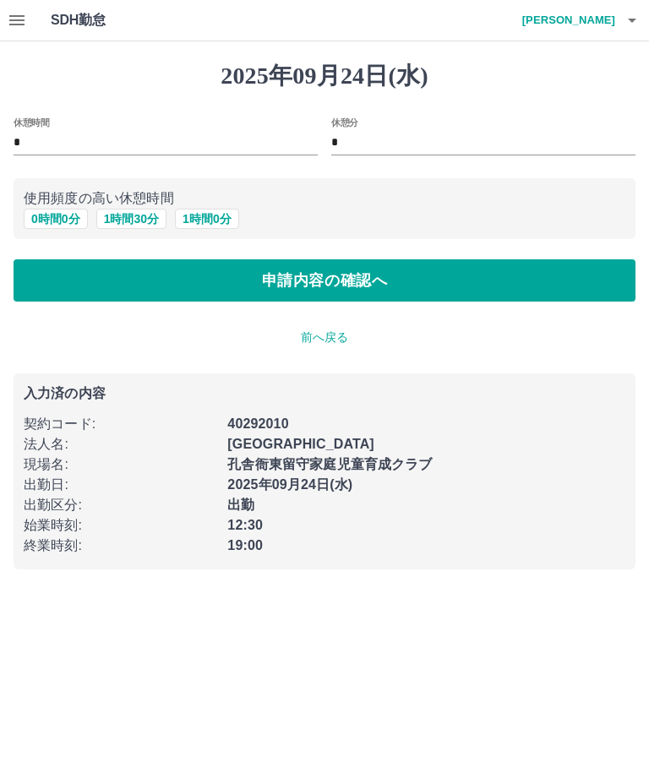
click at [508, 276] on button "申請内容の確認へ" at bounding box center [325, 280] width 622 height 42
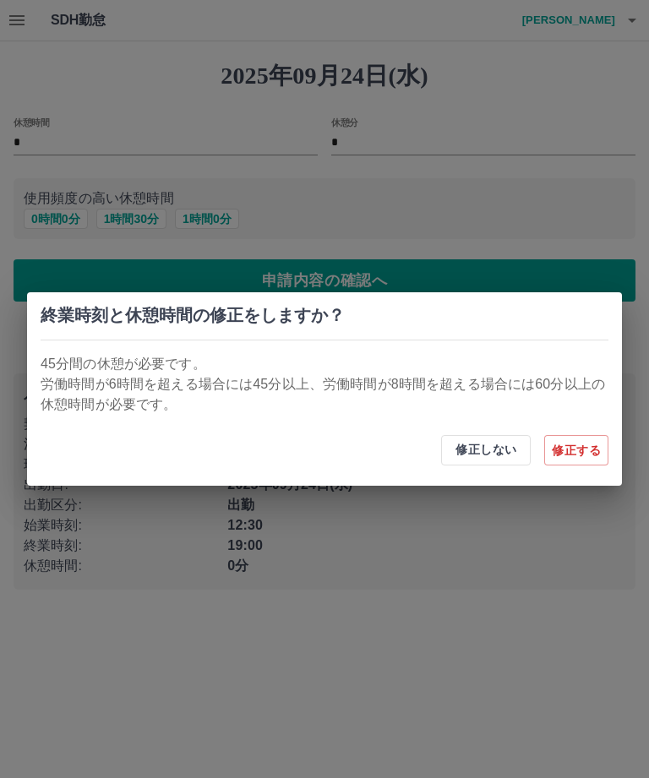
click at [489, 465] on button "修正しない" at bounding box center [486, 450] width 90 height 30
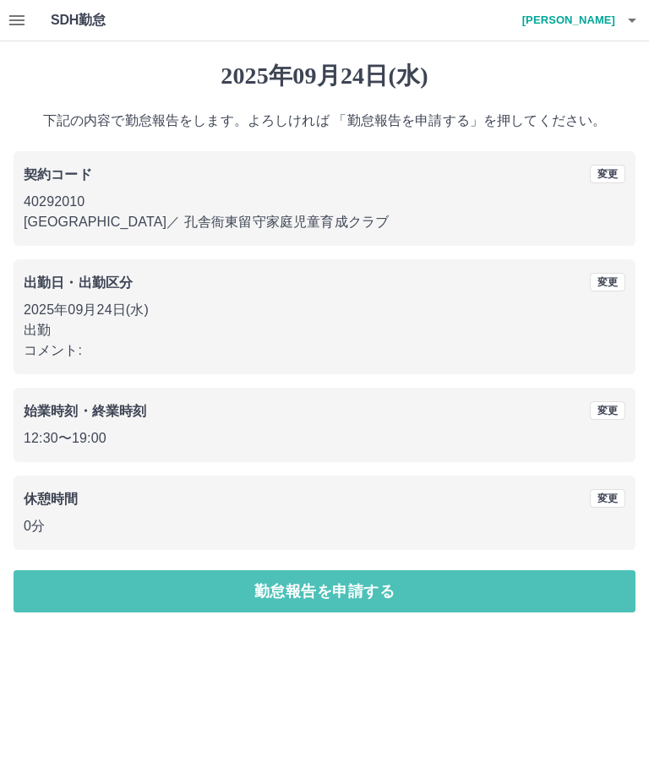
click at [419, 591] on button "勤怠報告を申請する" at bounding box center [325, 592] width 622 height 42
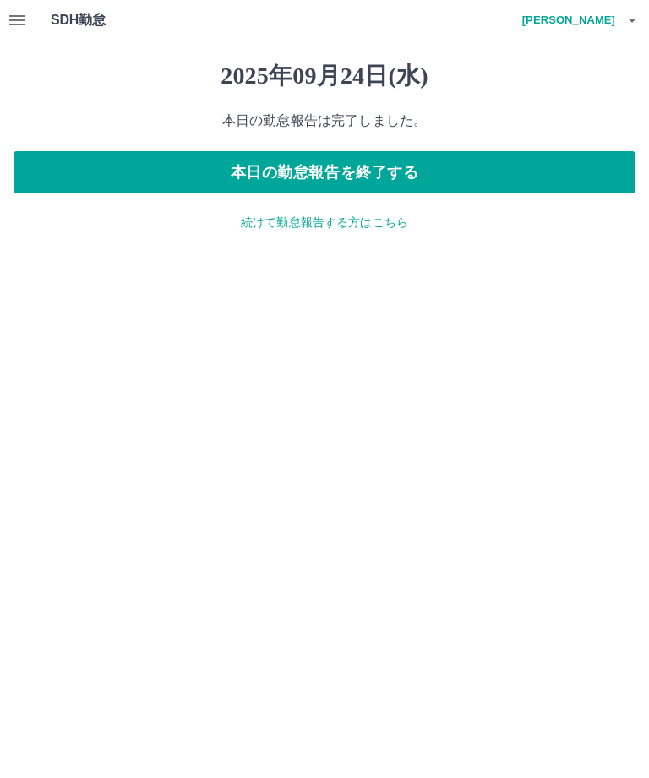
click at [9, 14] on icon "button" at bounding box center [17, 20] width 20 height 20
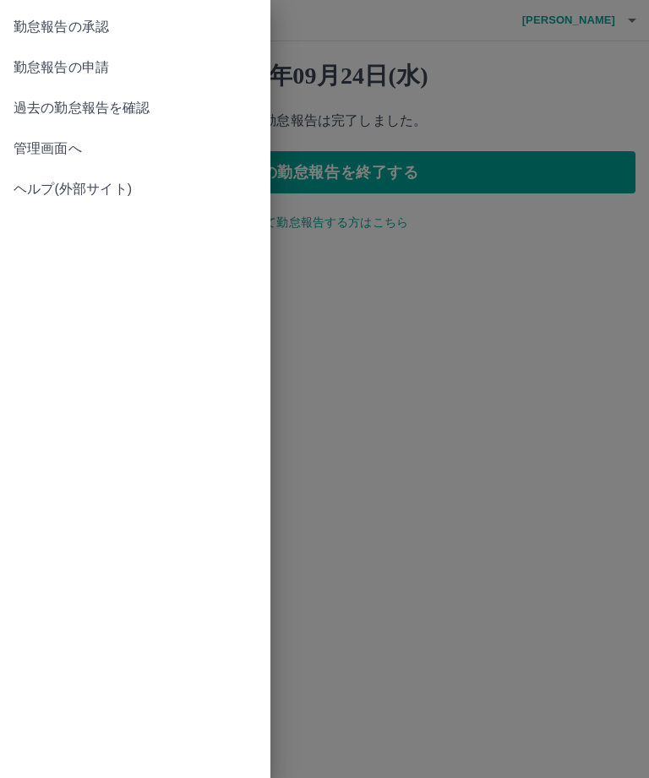
click at [130, 63] on span "勤怠報告の申請" at bounding box center [135, 67] width 243 height 20
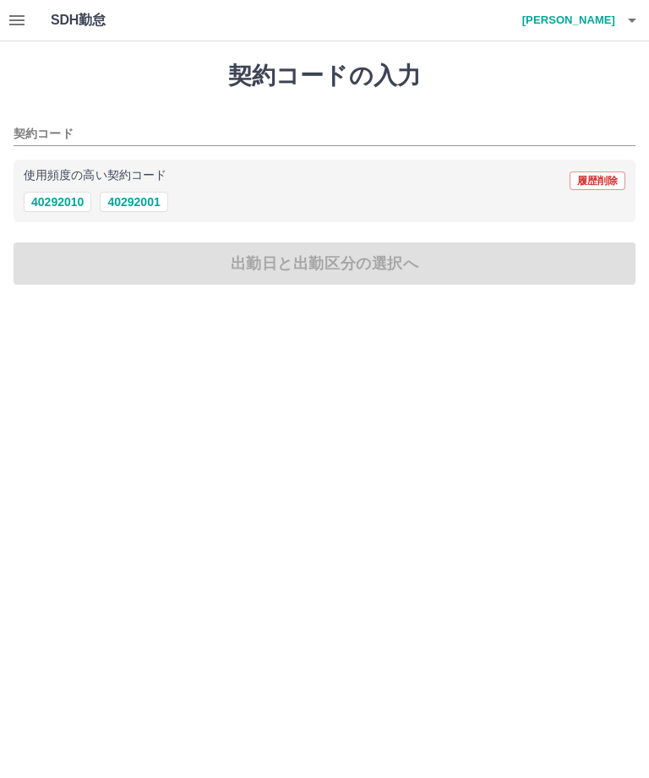
click at [68, 199] on button "40292010" at bounding box center [58, 202] width 68 height 20
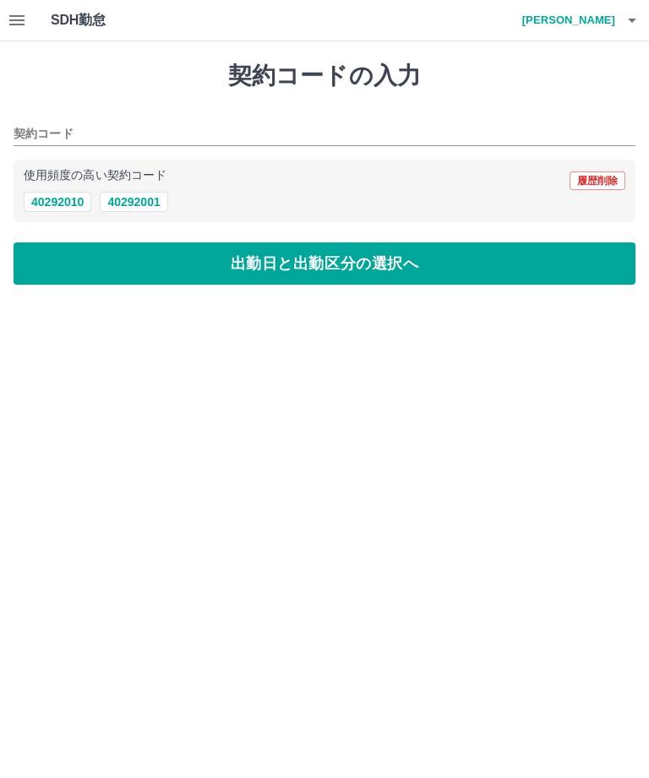
type input "********"
click at [98, 250] on button "出勤日と出勤区分の選択へ" at bounding box center [325, 264] width 622 height 42
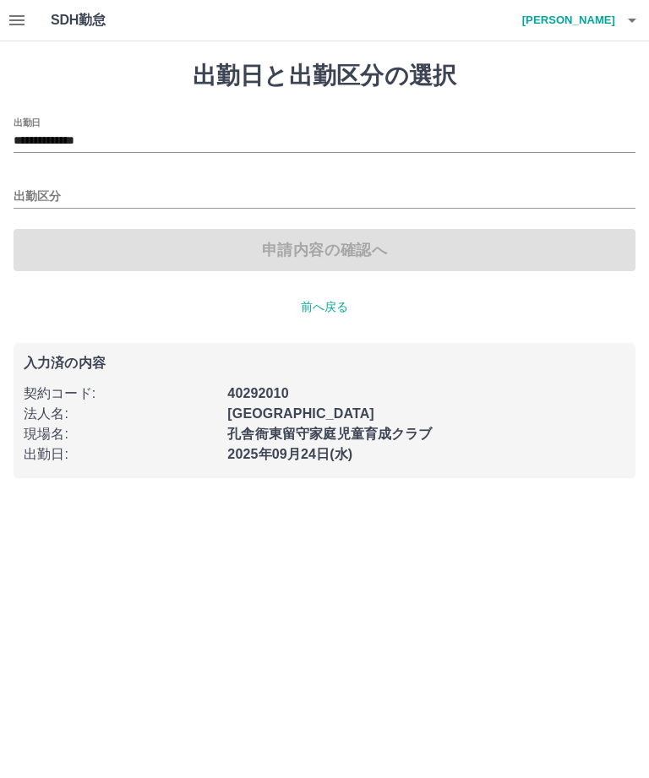
click at [146, 119] on div "**********" at bounding box center [325, 134] width 622 height 35
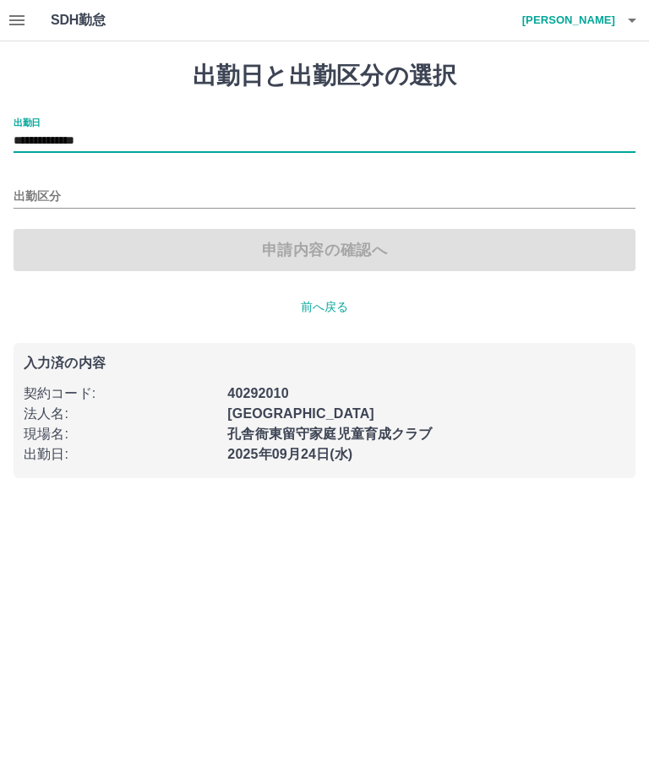
click at [155, 145] on input "**********" at bounding box center [325, 141] width 622 height 21
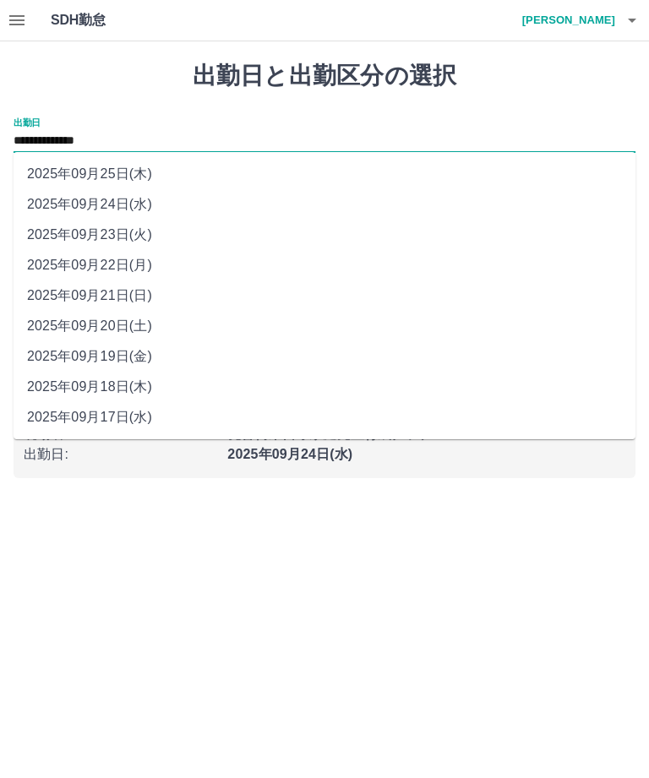
click at [98, 266] on li "2025年09月22日(月)" at bounding box center [325, 265] width 622 height 30
type input "**********"
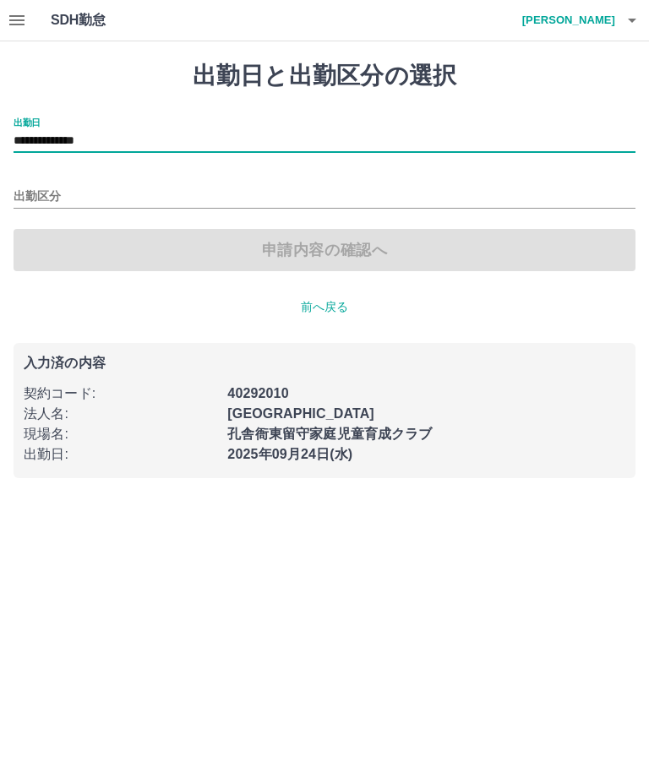
click at [205, 198] on input "出勤区分" at bounding box center [325, 197] width 622 height 21
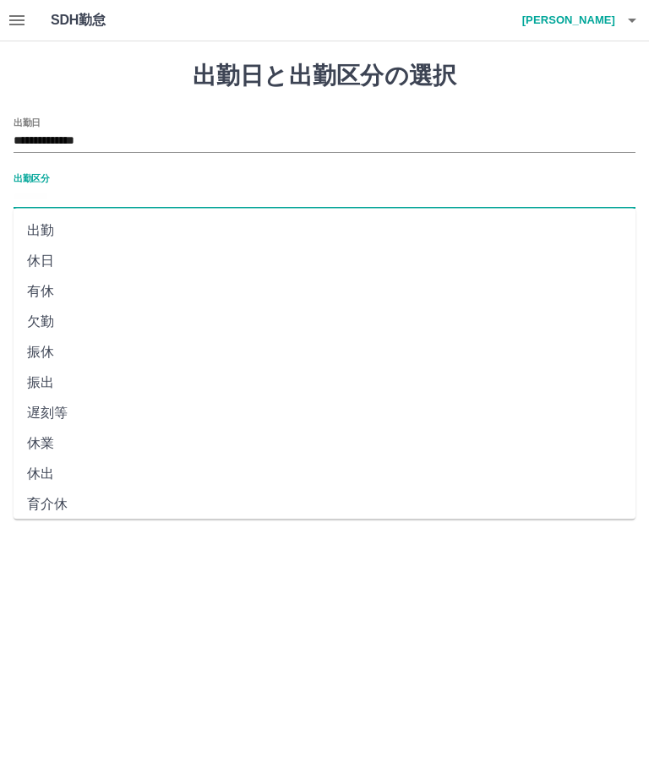
click at [65, 227] on li "出勤" at bounding box center [325, 231] width 622 height 30
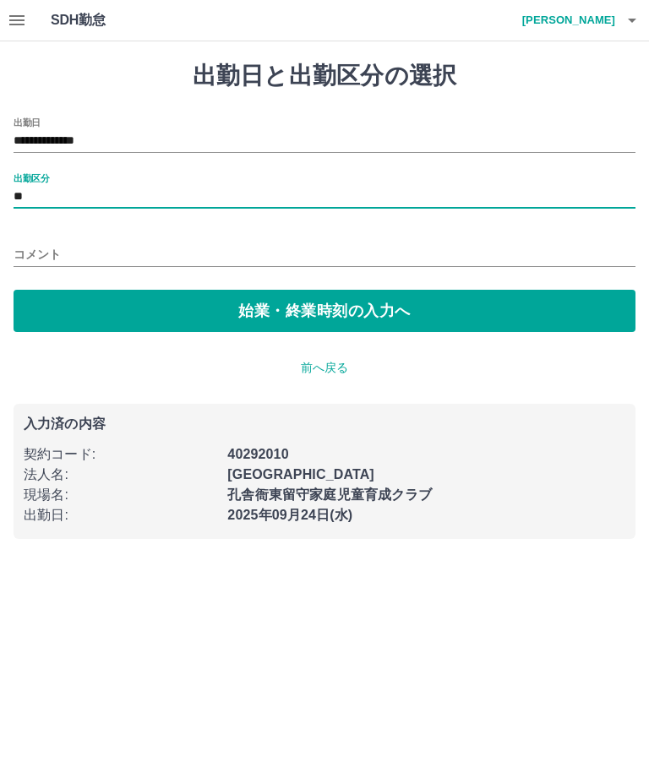
type input "**"
click at [215, 243] on input "コメント" at bounding box center [325, 255] width 622 height 25
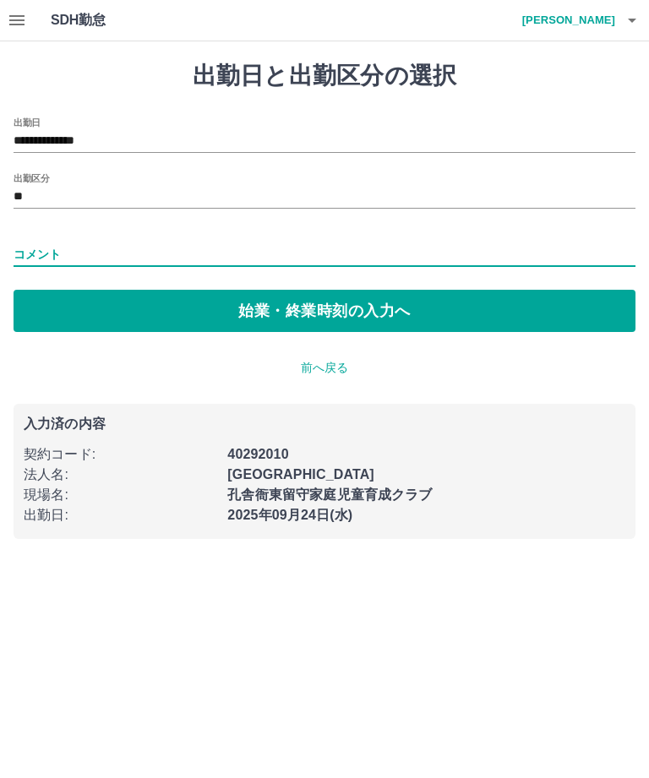
click at [285, 308] on button "始業・終業時刻の入力へ" at bounding box center [325, 311] width 622 height 42
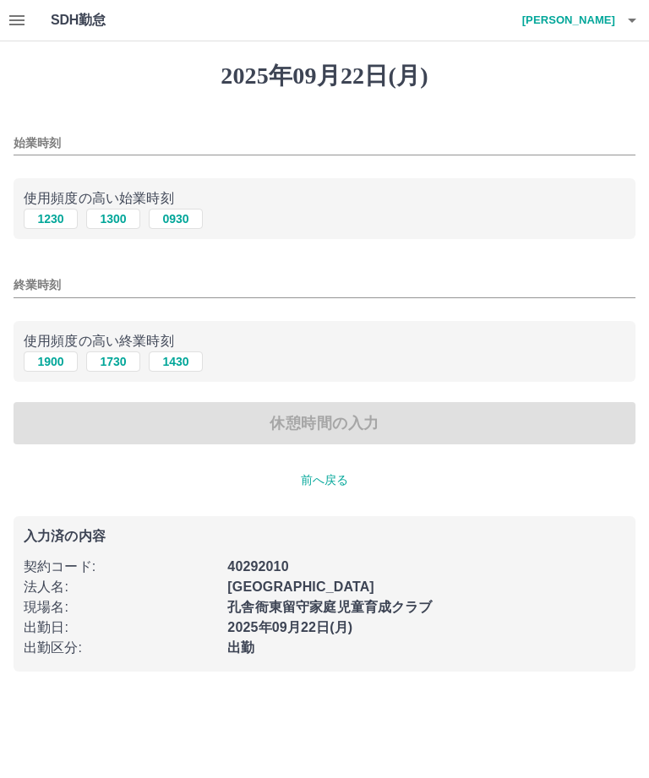
click at [123, 147] on input "始業時刻" at bounding box center [325, 143] width 622 height 25
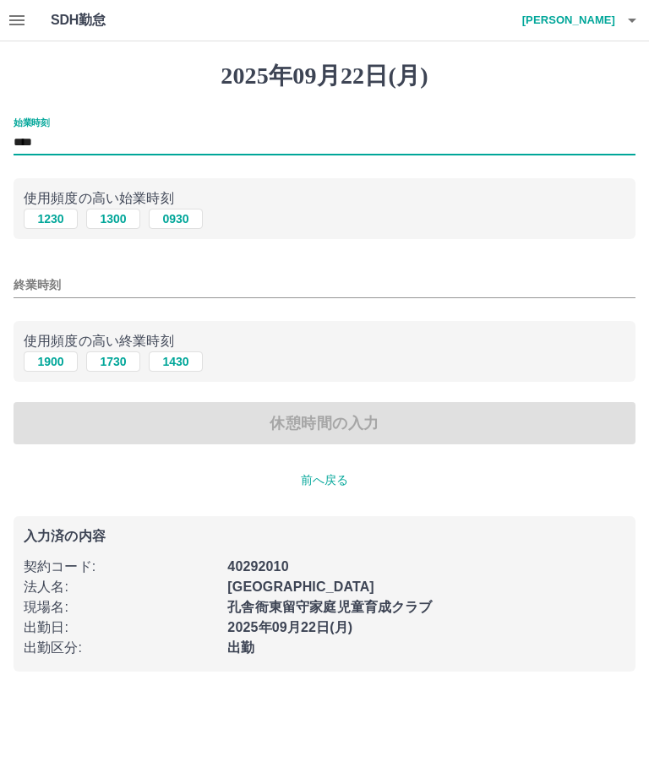
type input "****"
click at [148, 275] on input "終業時刻" at bounding box center [325, 285] width 622 height 25
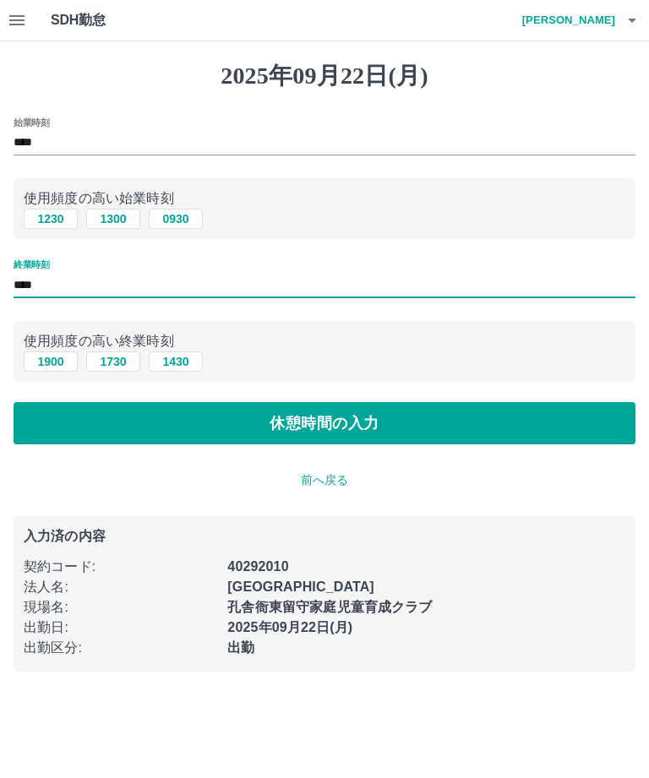
type input "****"
click at [295, 419] on button "休憩時間の入力" at bounding box center [325, 423] width 622 height 42
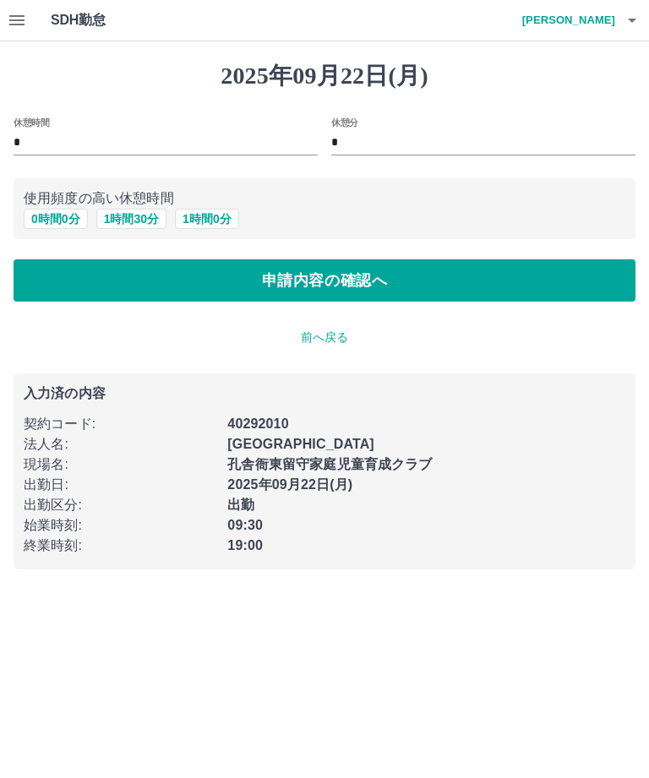
click at [115, 143] on input "*" at bounding box center [166, 143] width 304 height 25
click at [143, 210] on button "1 時間 30 分" at bounding box center [131, 219] width 70 height 20
type input "*"
type input "**"
click at [457, 278] on button "申請内容の確認へ" at bounding box center [325, 280] width 622 height 42
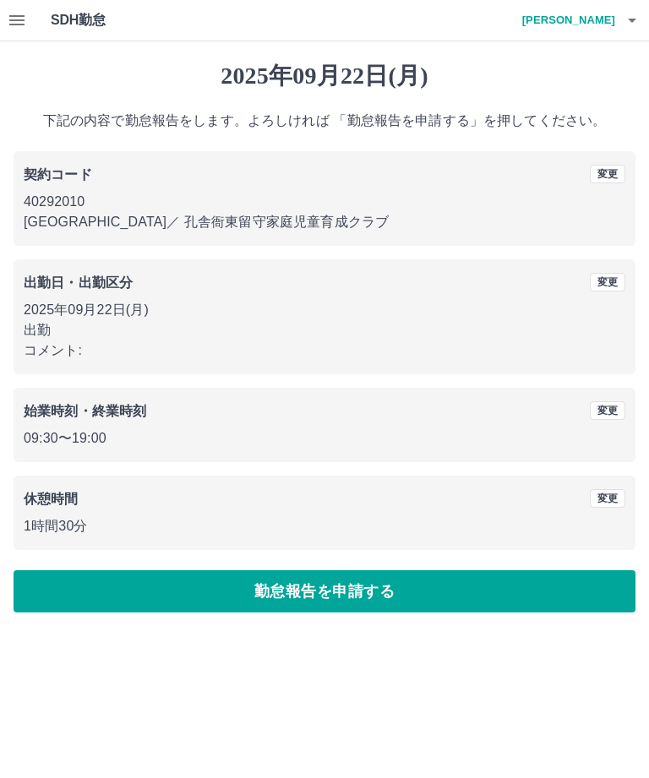
click at [458, 600] on button "勤怠報告を申請する" at bounding box center [325, 592] width 622 height 42
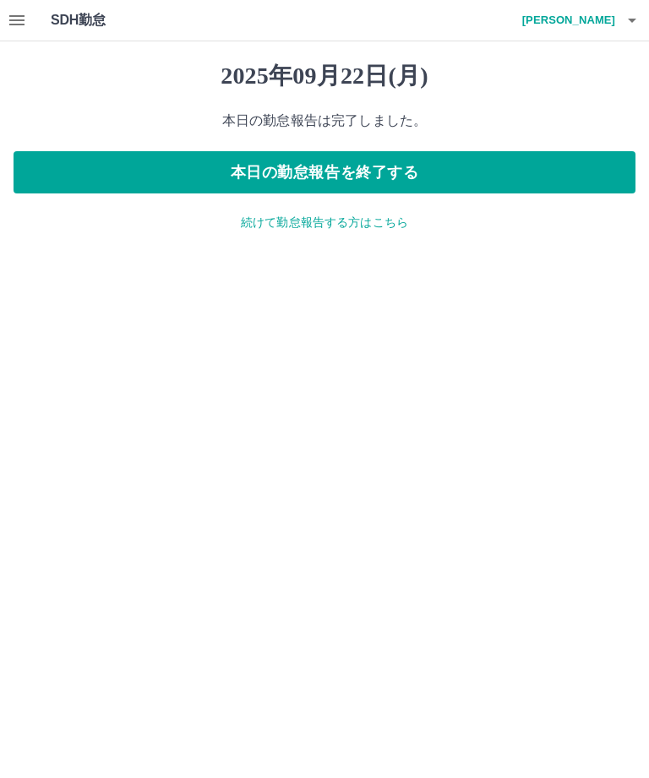
click at [18, 26] on icon "button" at bounding box center [17, 20] width 20 height 20
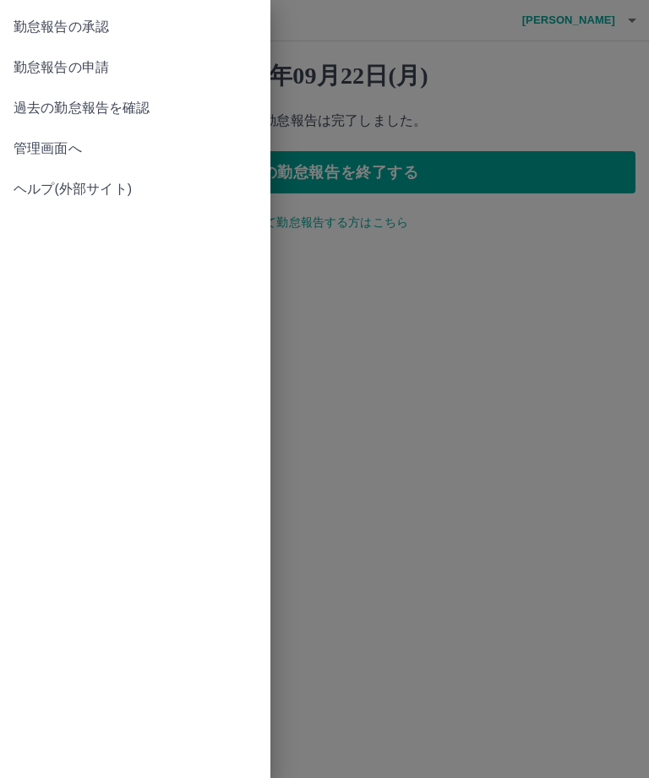
click at [137, 32] on span "勤怠報告の承認" at bounding box center [135, 27] width 243 height 20
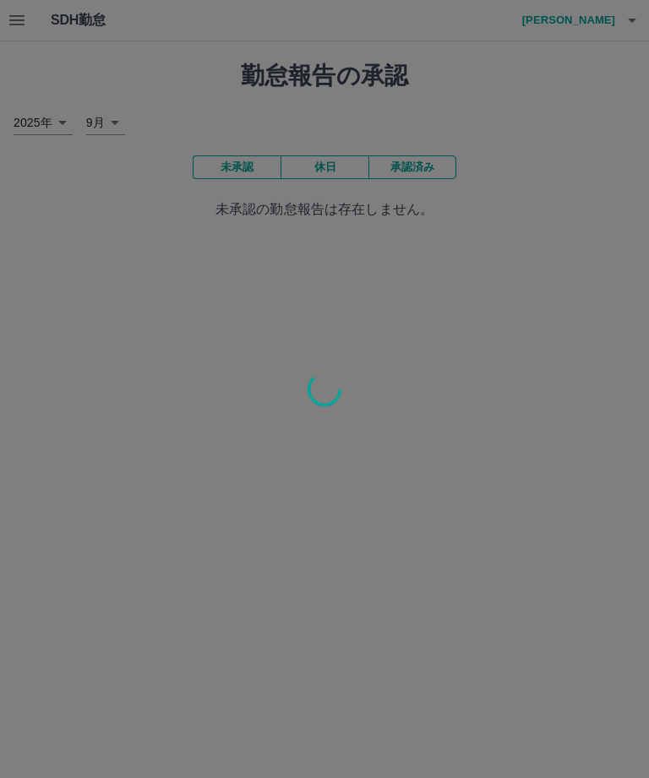
click at [254, 170] on div at bounding box center [324, 389] width 649 height 778
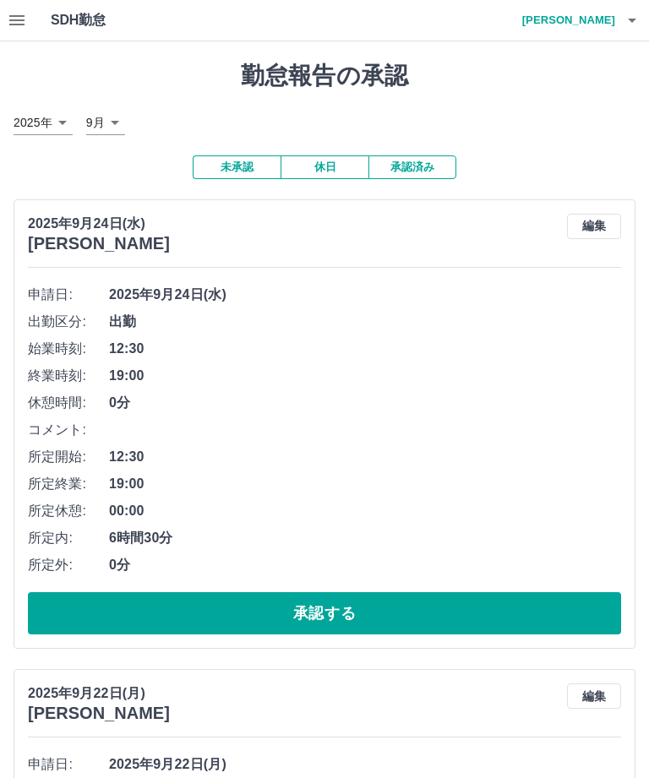
click at [254, 161] on button "未承認" at bounding box center [237, 168] width 88 height 24
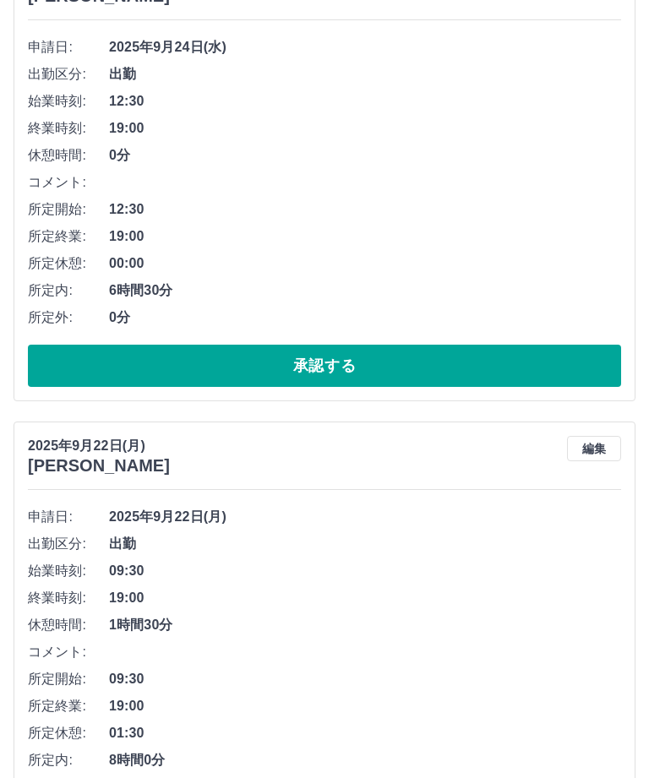
scroll to position [306, 0]
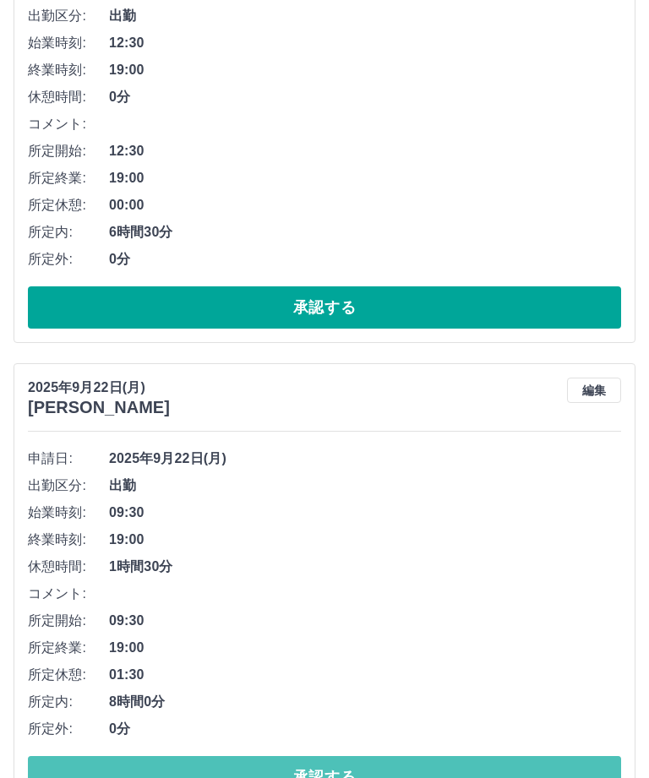
click at [417, 778] on button "承認する" at bounding box center [324, 777] width 593 height 42
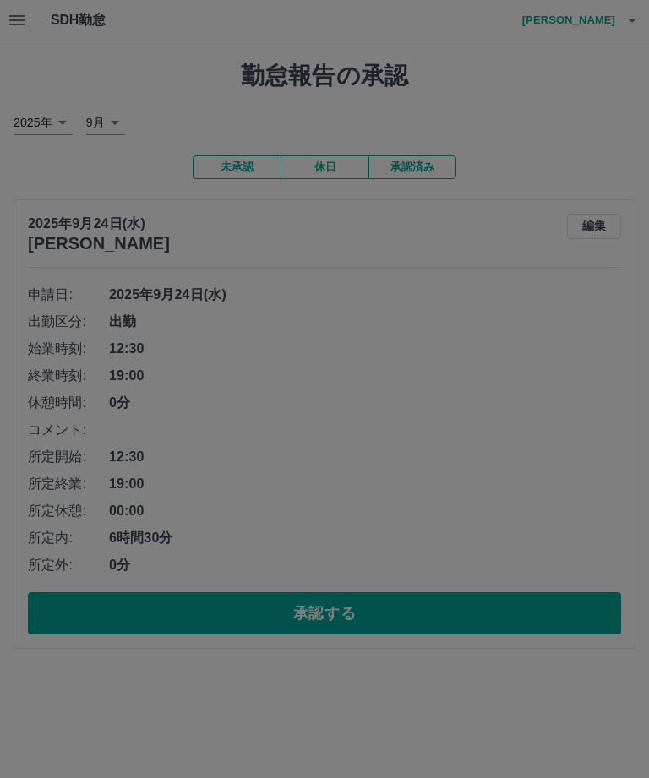
scroll to position [0, 0]
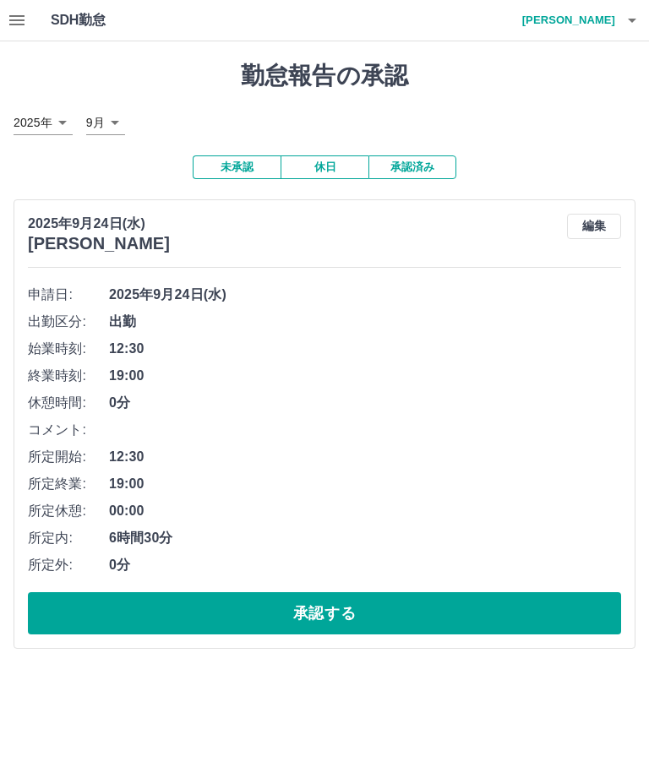
click at [641, 20] on icon "button" at bounding box center [632, 20] width 20 height 20
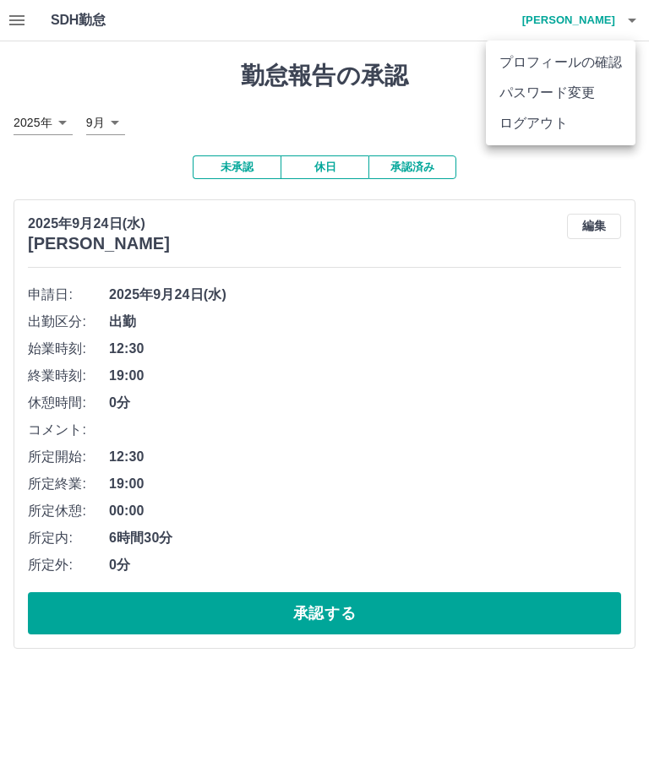
click at [596, 135] on li "ログアウト" at bounding box center [561, 123] width 150 height 30
